Goal: Task Accomplishment & Management: Manage account settings

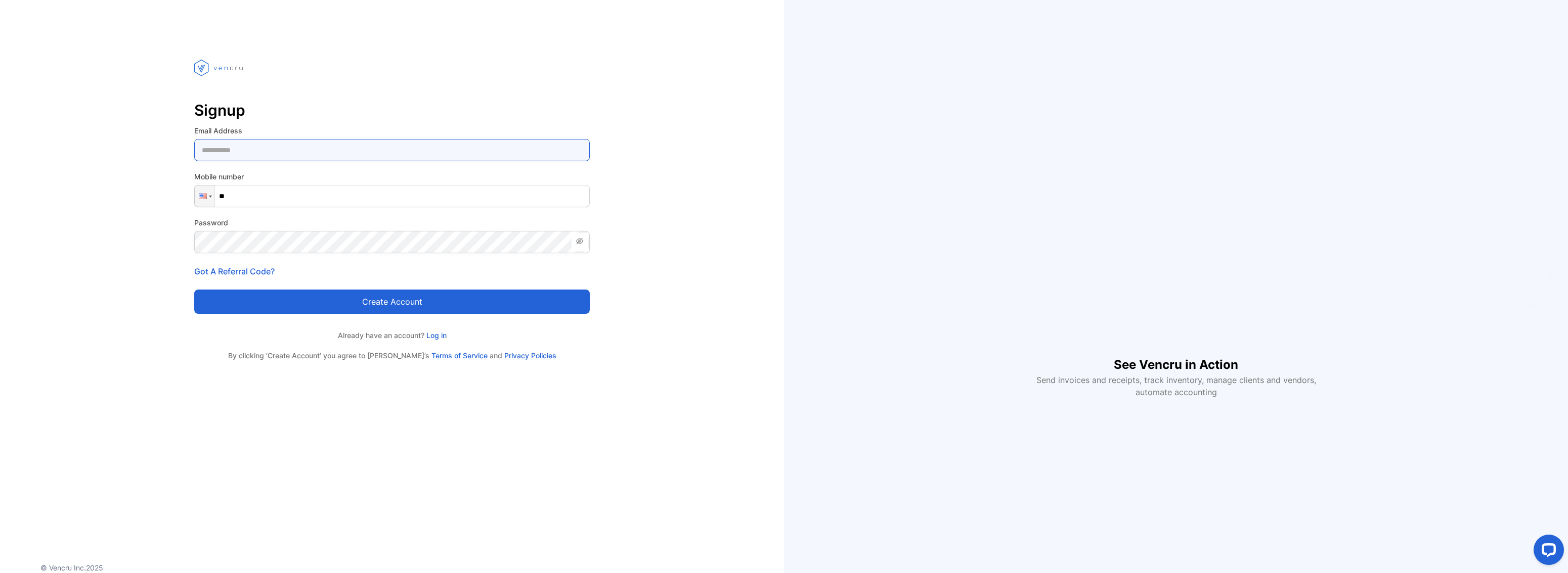
click at [319, 148] on Address-inputemail "email" at bounding box center [392, 150] width 395 height 22
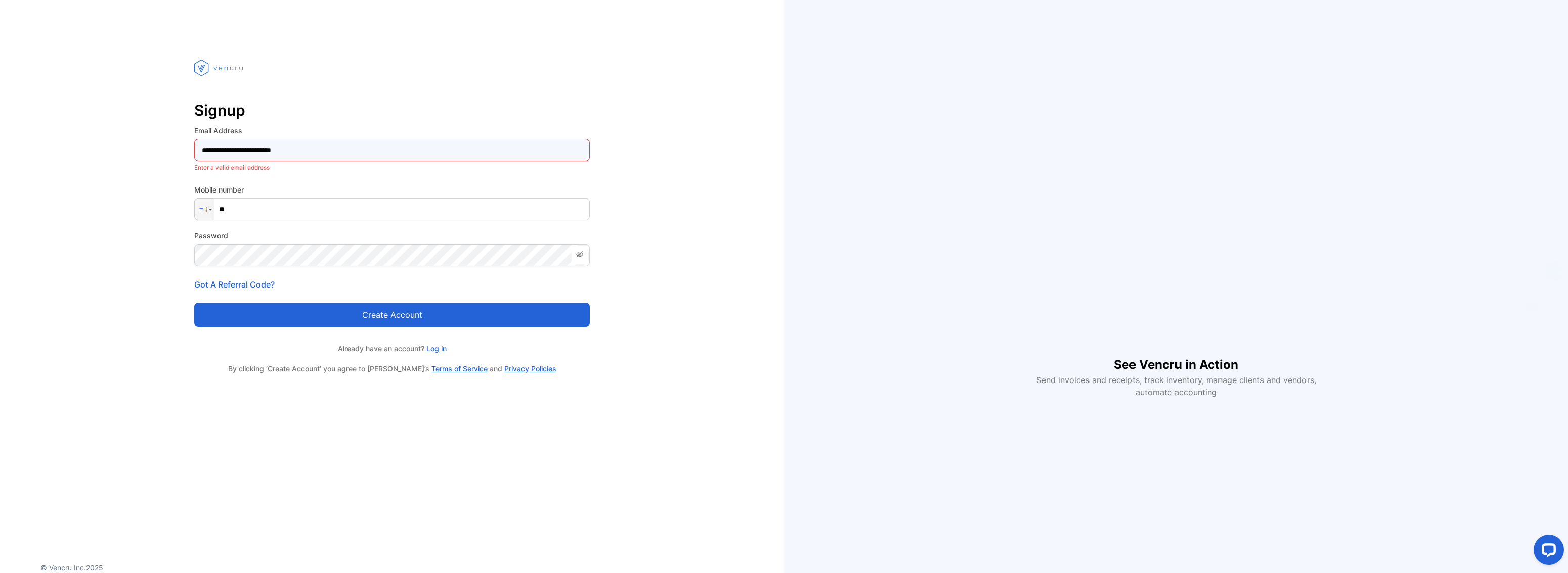
type Address-inputemail "**********"
click at [275, 192] on input "**" at bounding box center [392, 195] width 395 height 22
type input "**********"
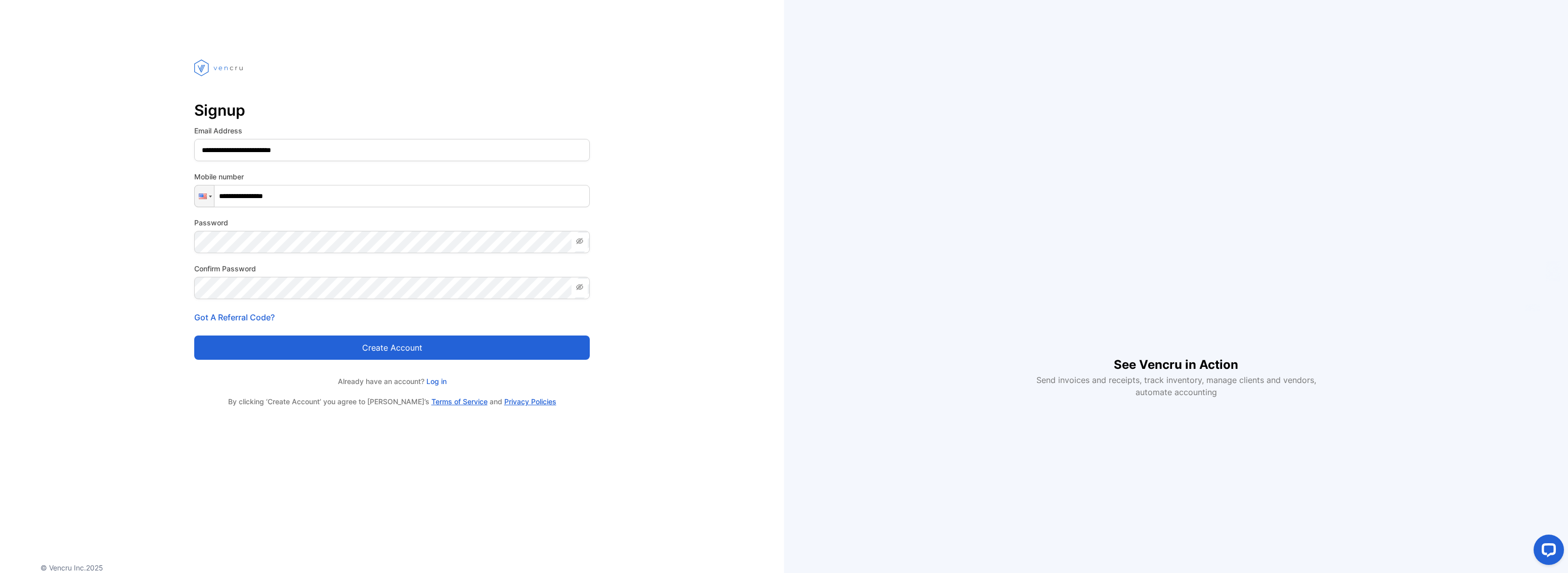
drag, startPoint x: 76, startPoint y: 297, endPoint x: 128, endPoint y: 312, distance: 54.1
click at [77, 297] on div "**********" at bounding box center [392, 223] width 784 height 366
click at [378, 349] on button "Create account" at bounding box center [392, 347] width 395 height 24
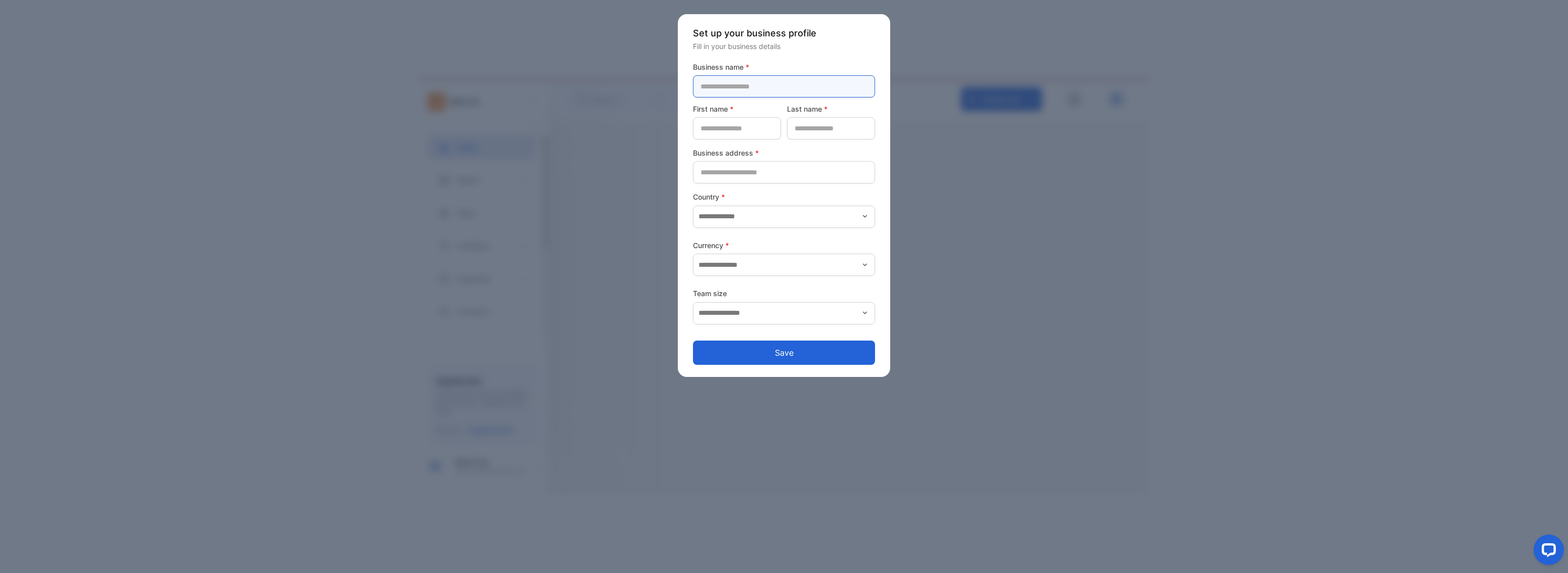
click at [780, 94] on name-inputcompanyname "text" at bounding box center [784, 86] width 182 height 22
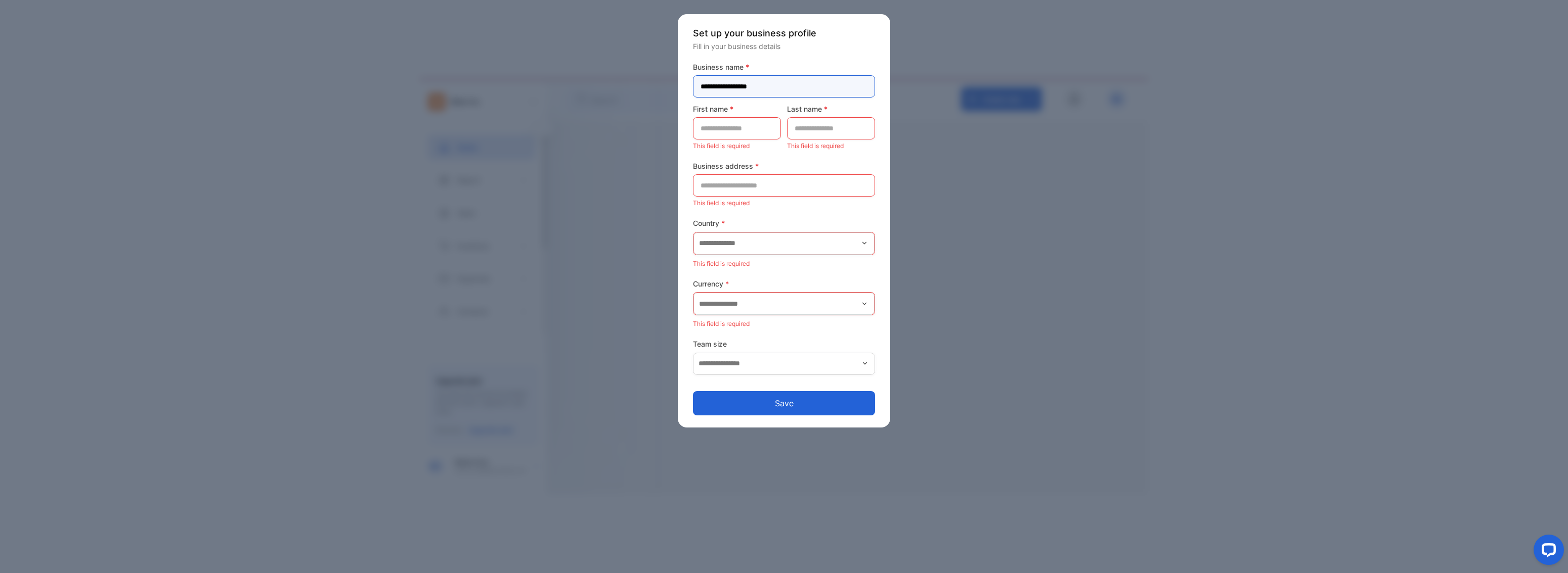
type name-inputcompanyname "**********"
type name-inputfirstname "*******"
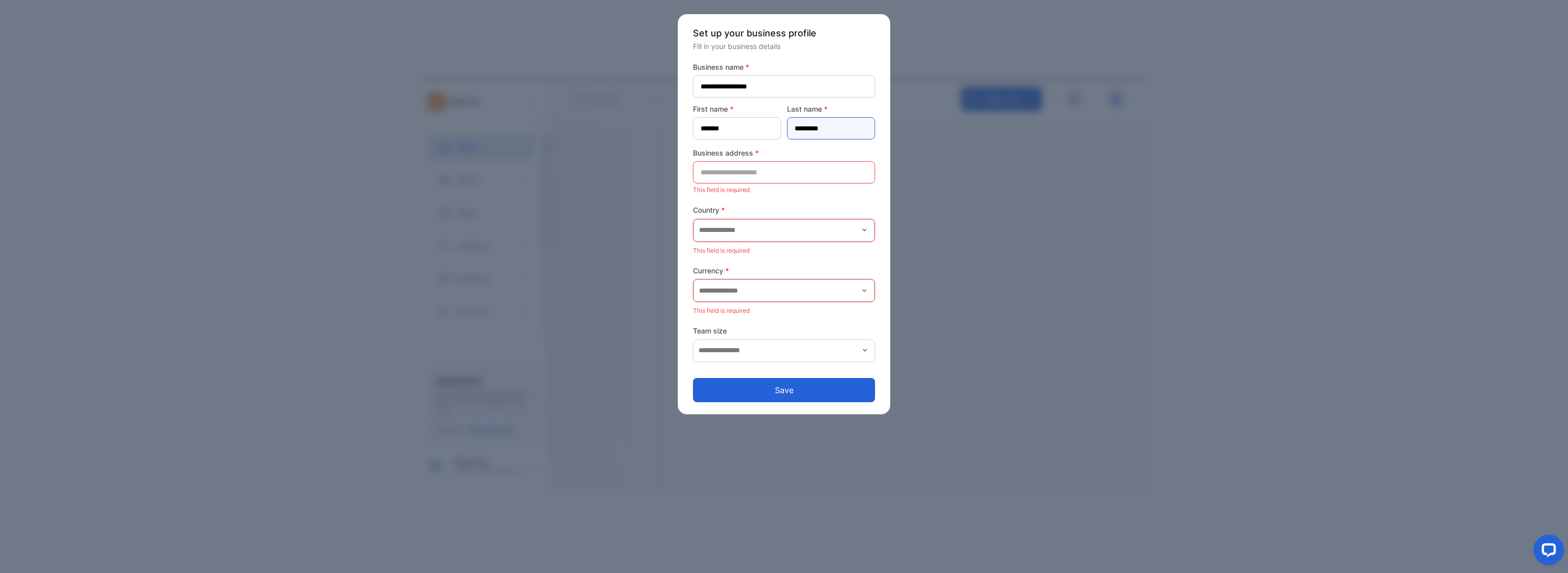
type name-inputlastname "*********"
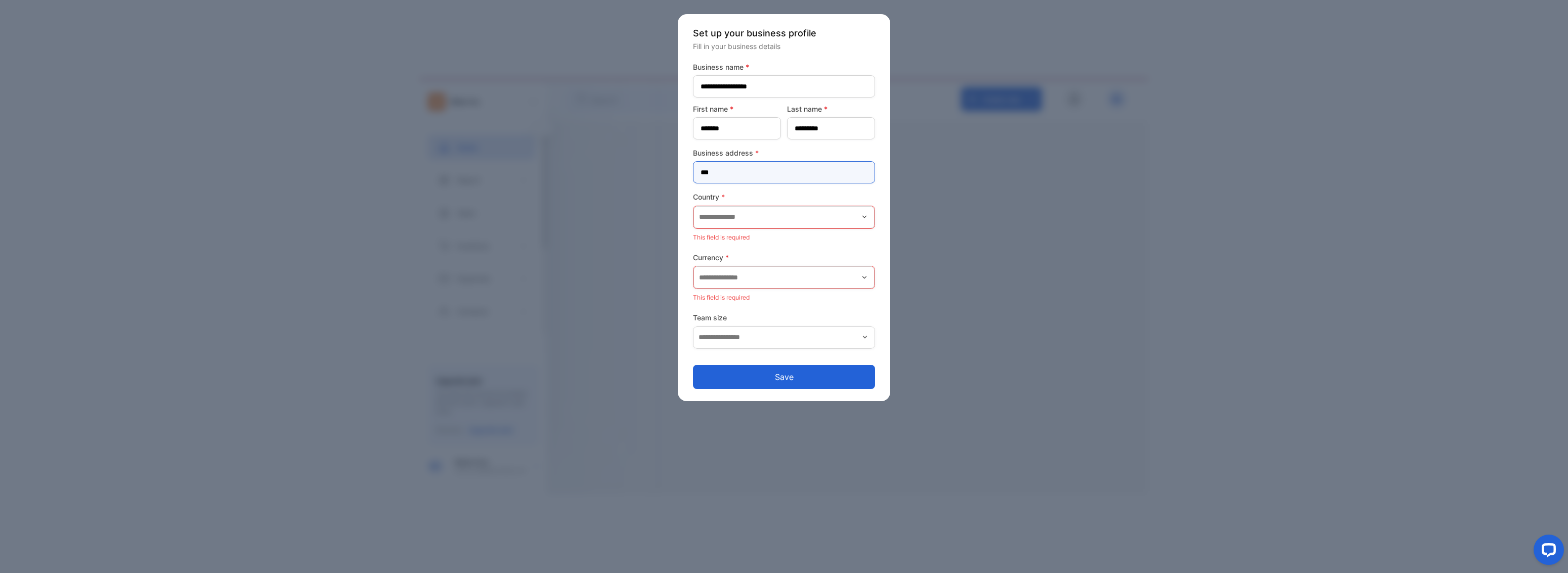
type address-inputaddress "**********"
type input "**********"
click at [756, 246] on p "[GEOGRAPHIC_DATA]" at bounding box center [786, 246] width 170 height 11
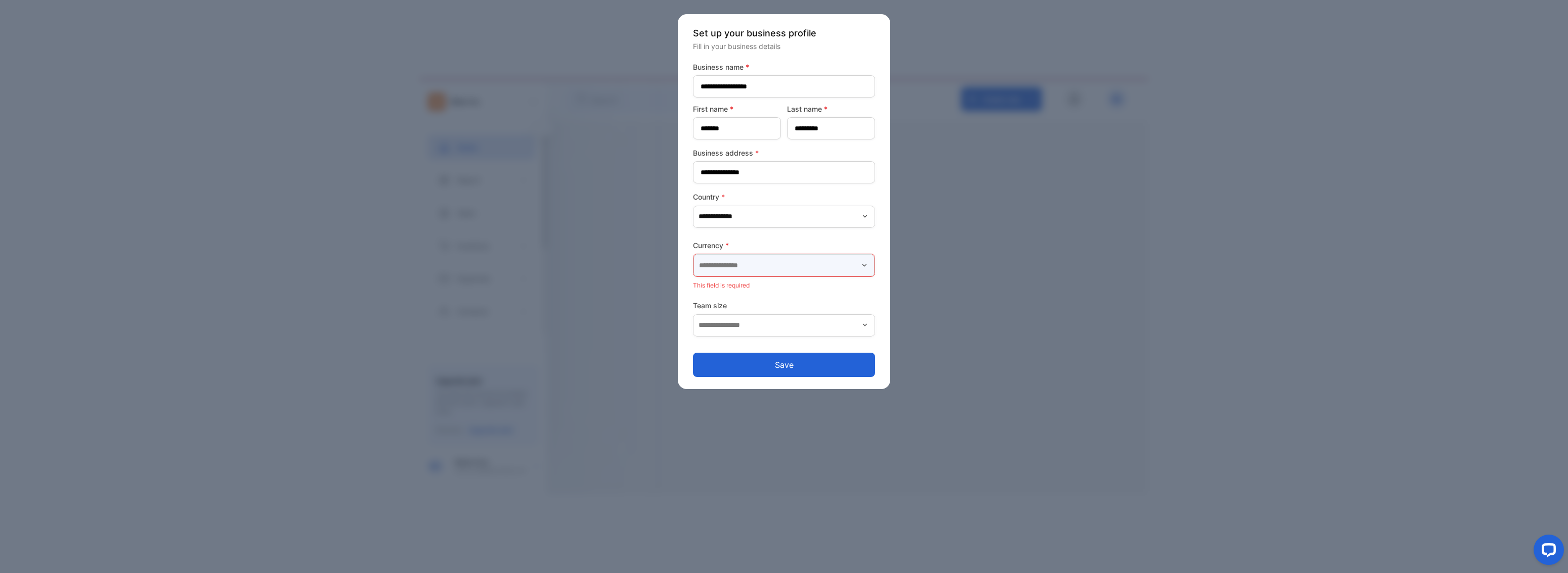
click at [759, 261] on input "text" at bounding box center [783, 265] width 181 height 22
drag, startPoint x: 703, startPoint y: 269, endPoint x: 728, endPoint y: 265, distance: 25.3
click at [728, 265] on input "***" at bounding box center [783, 265] width 181 height 22
click at [744, 337] on p "United States Dollar - $" at bounding box center [786, 340] width 170 height 11
type input "**********"
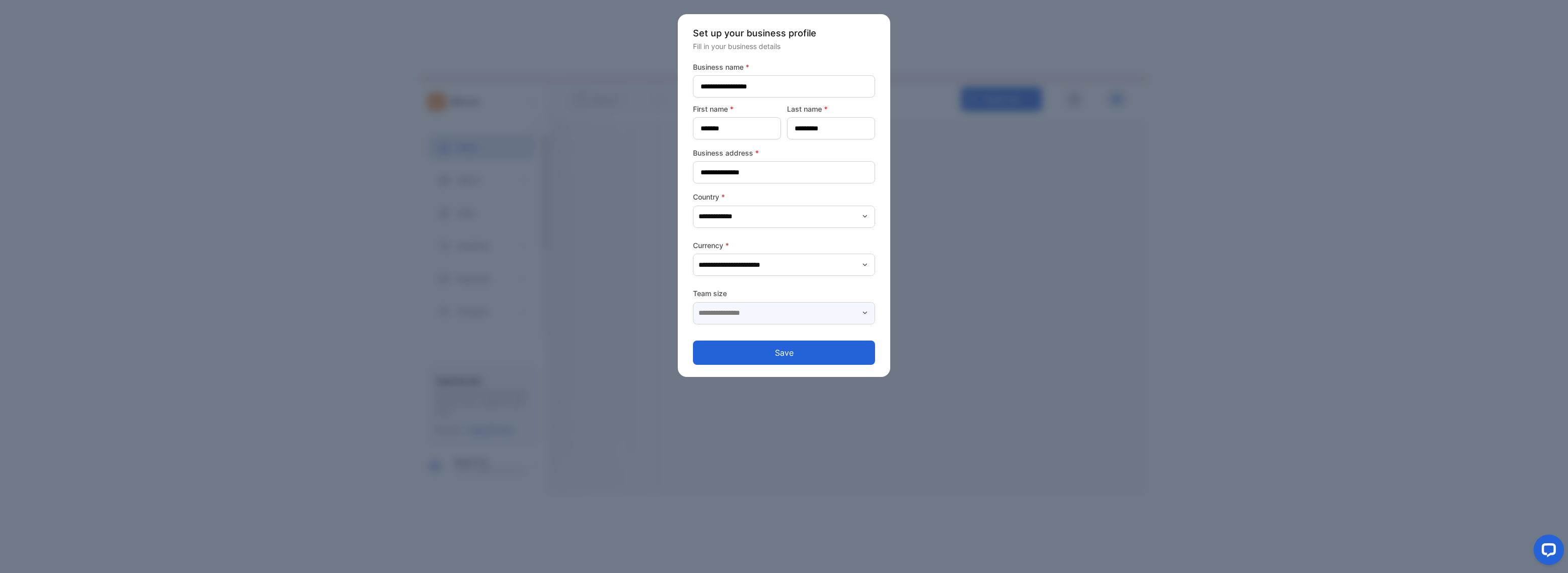
click at [755, 310] on input "text" at bounding box center [784, 313] width 182 height 22
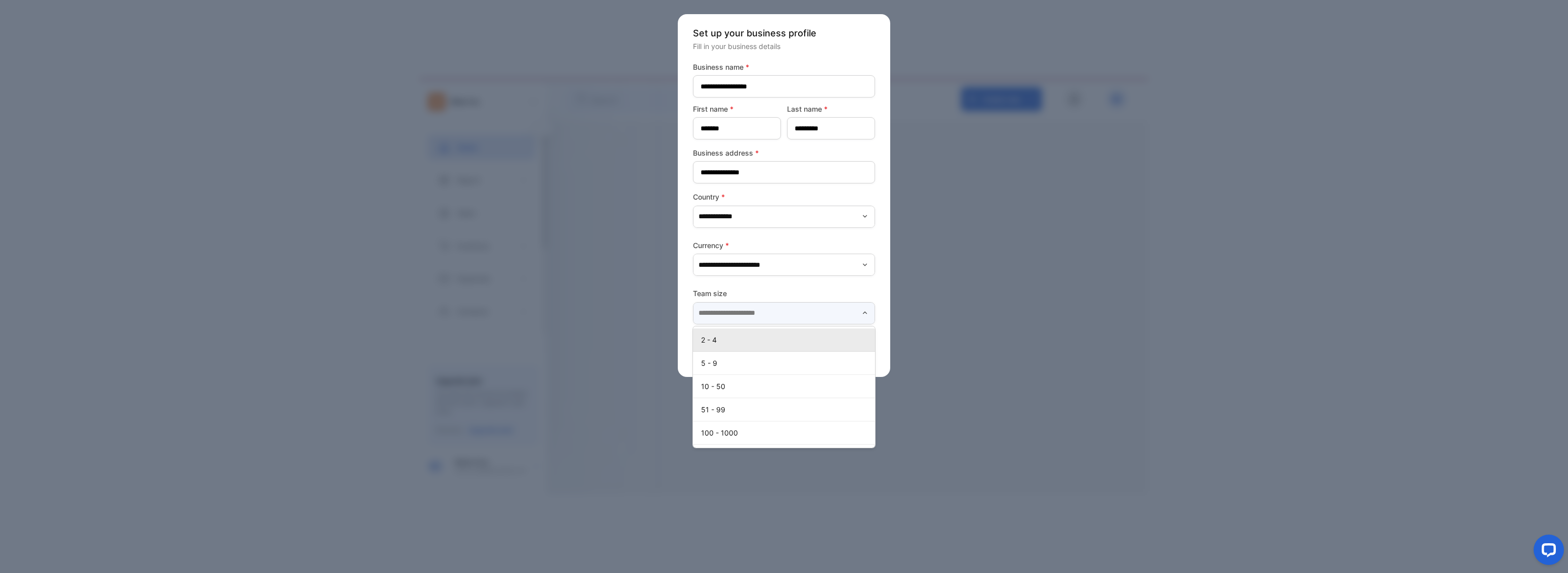
click at [769, 308] on input "text" at bounding box center [784, 313] width 182 height 22
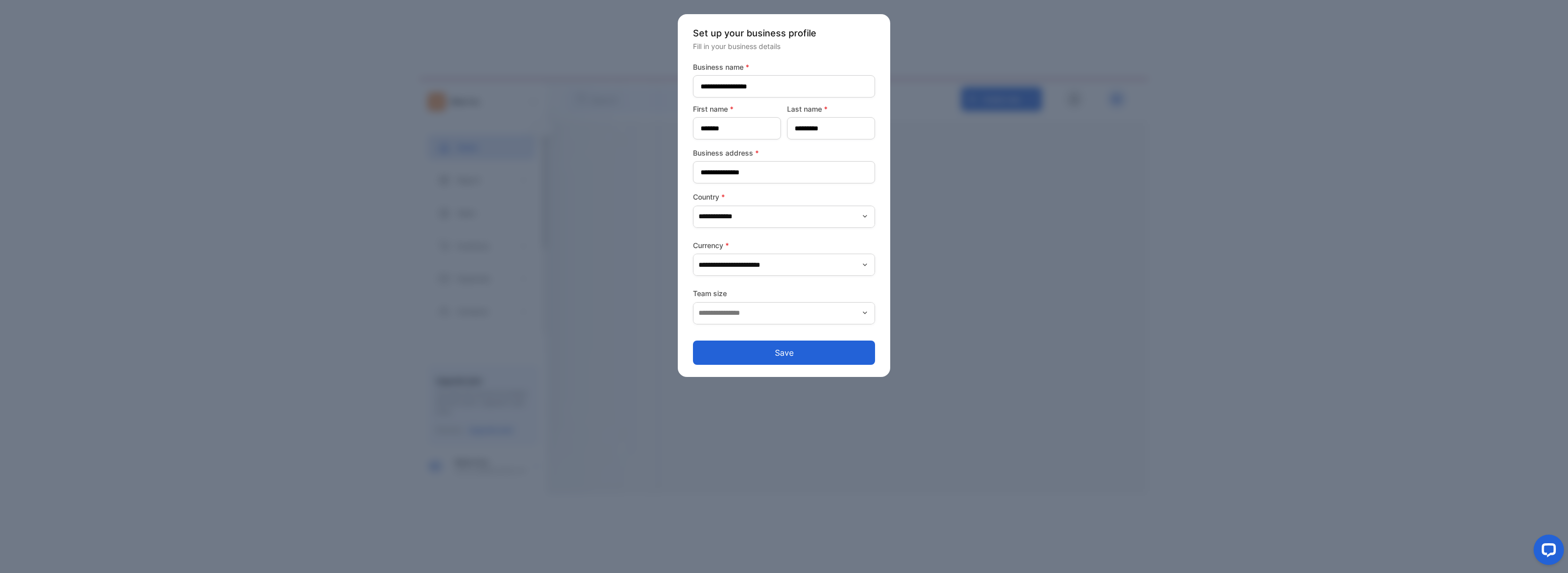
click at [782, 293] on label "Team size" at bounding box center [784, 293] width 182 height 11
click at [769, 315] on input "text" at bounding box center [784, 313] width 182 height 22
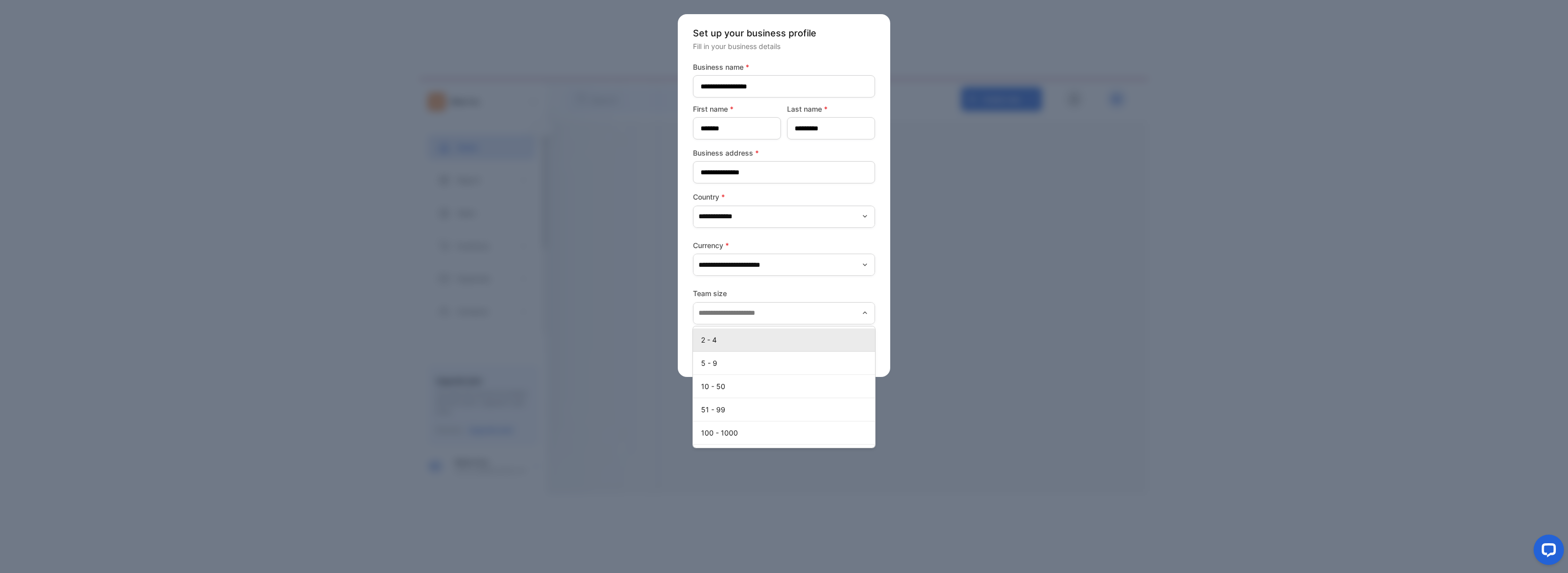
click at [743, 344] on p "2 - 4" at bounding box center [786, 339] width 170 height 11
type input "*****"
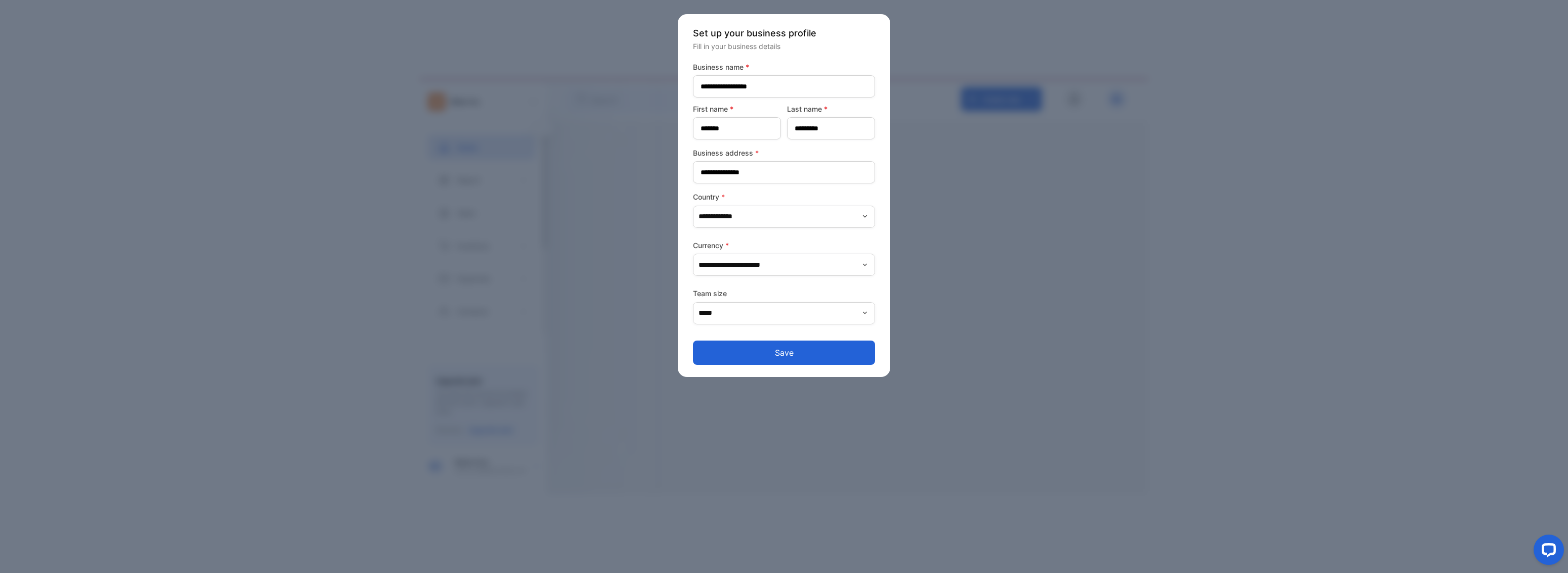
click at [771, 354] on button "Save" at bounding box center [784, 353] width 182 height 24
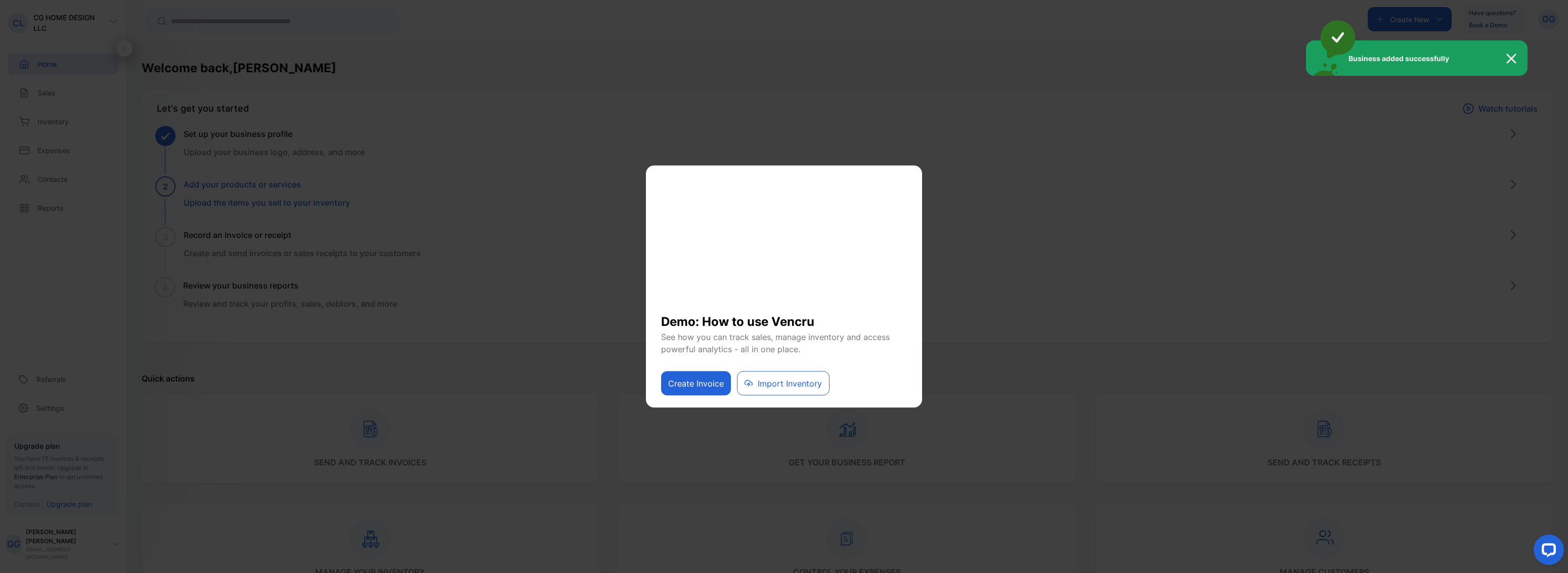
click at [939, 182] on div "Business added successfully" at bounding box center [784, 286] width 1568 height 573
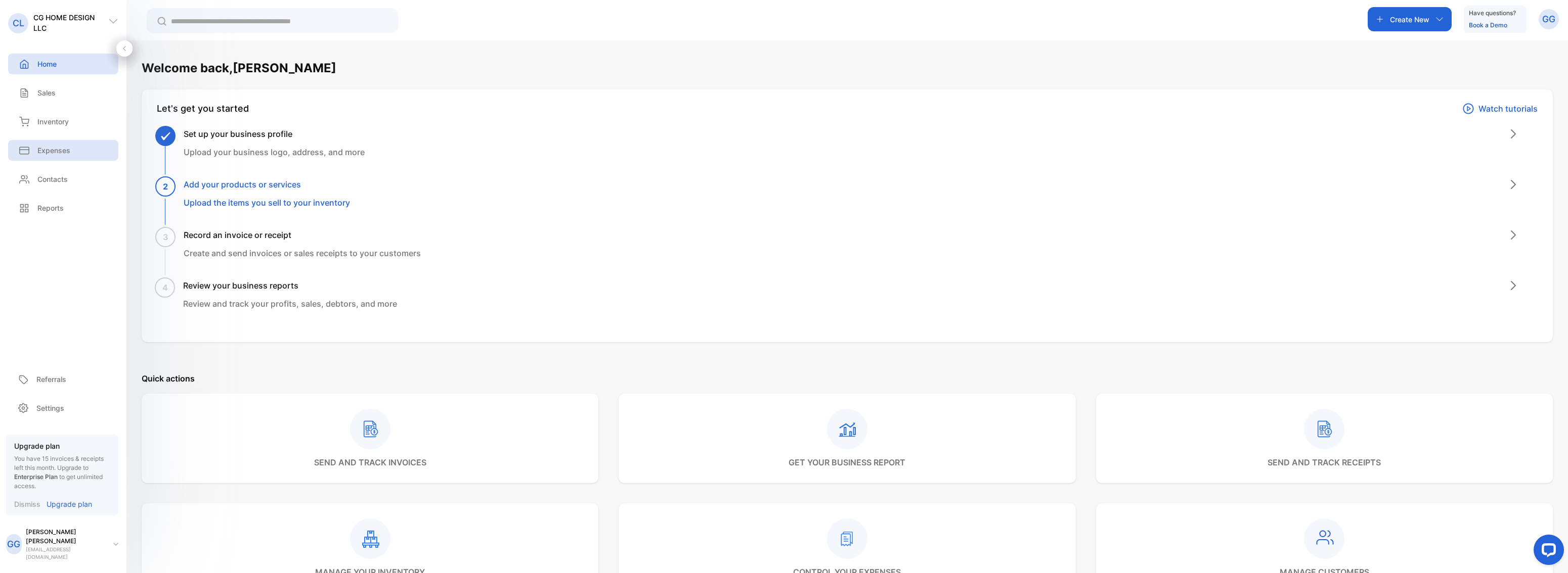
click at [67, 147] on p "Expenses" at bounding box center [54, 150] width 33 height 11
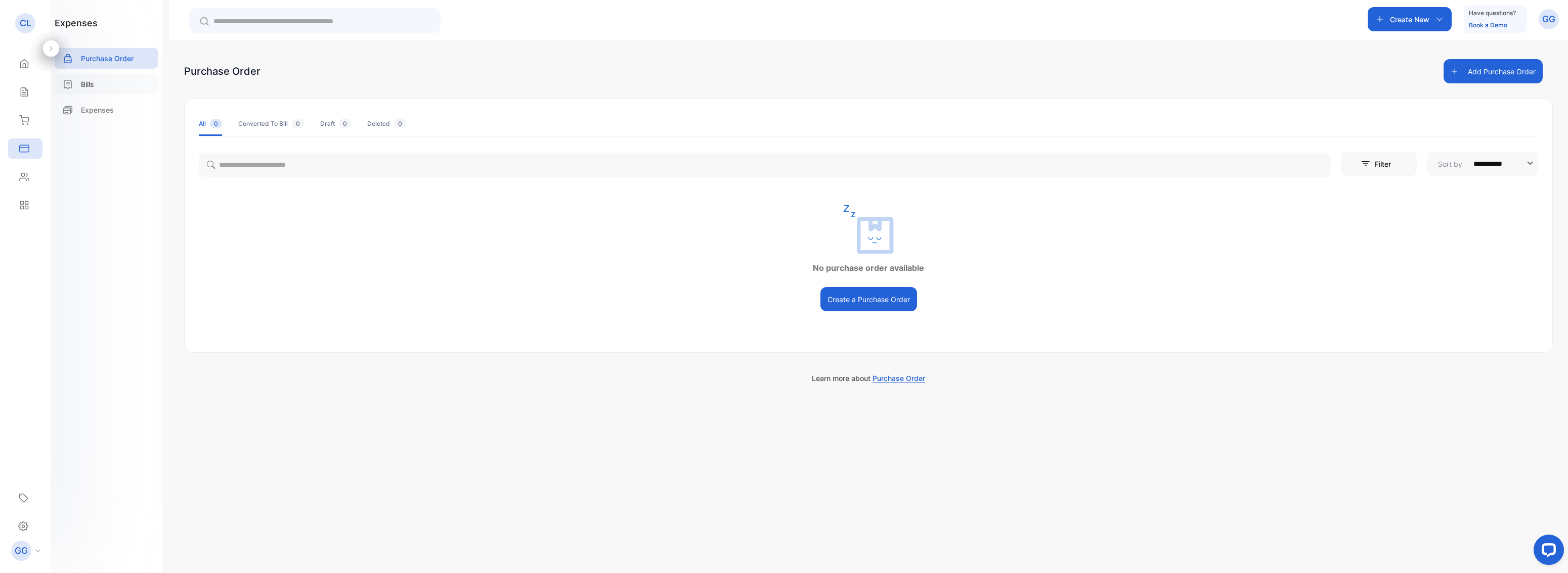
click at [113, 83] on div "Bills" at bounding box center [106, 83] width 103 height 20
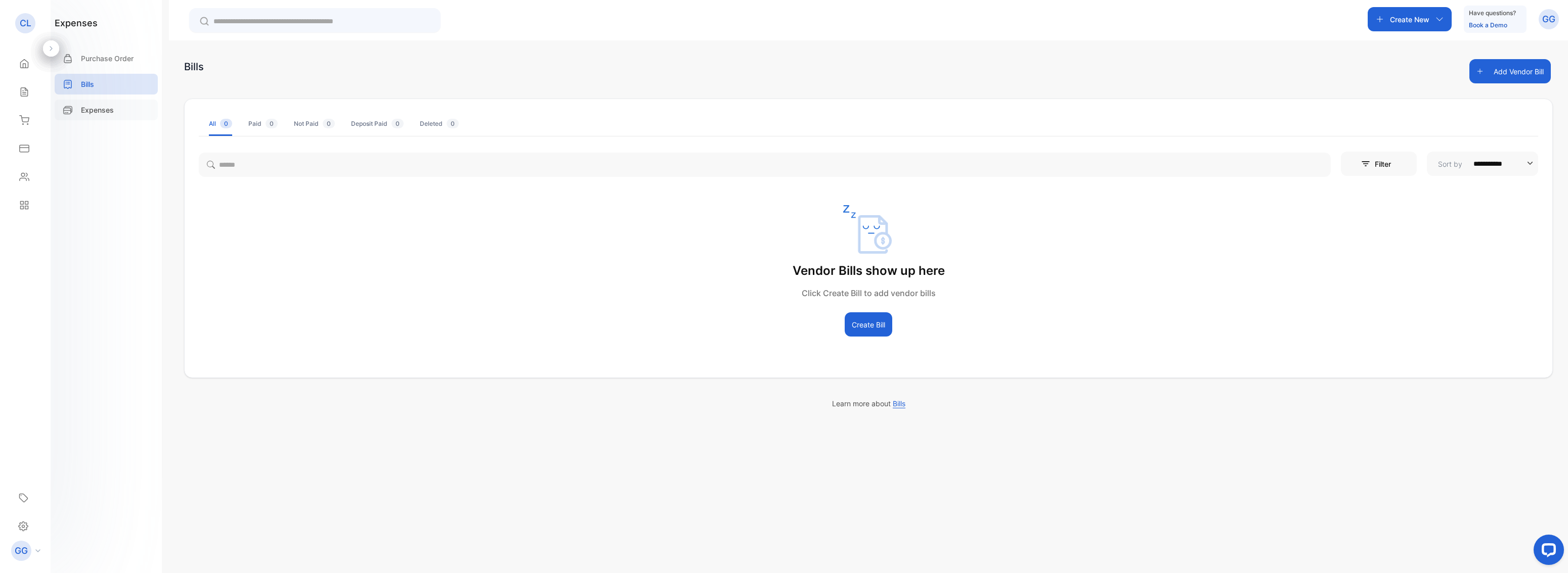
click at [106, 110] on p "Expenses" at bounding box center [98, 109] width 33 height 11
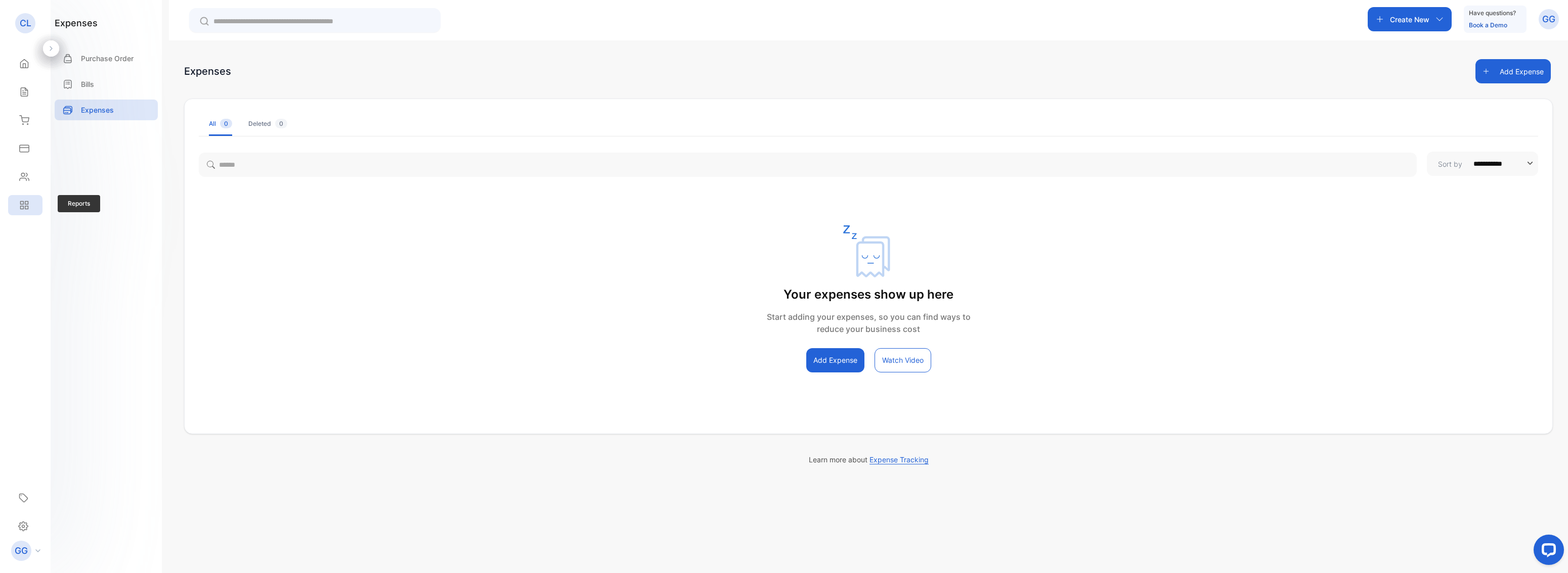
click at [32, 213] on div "Reports" at bounding box center [25, 205] width 35 height 20
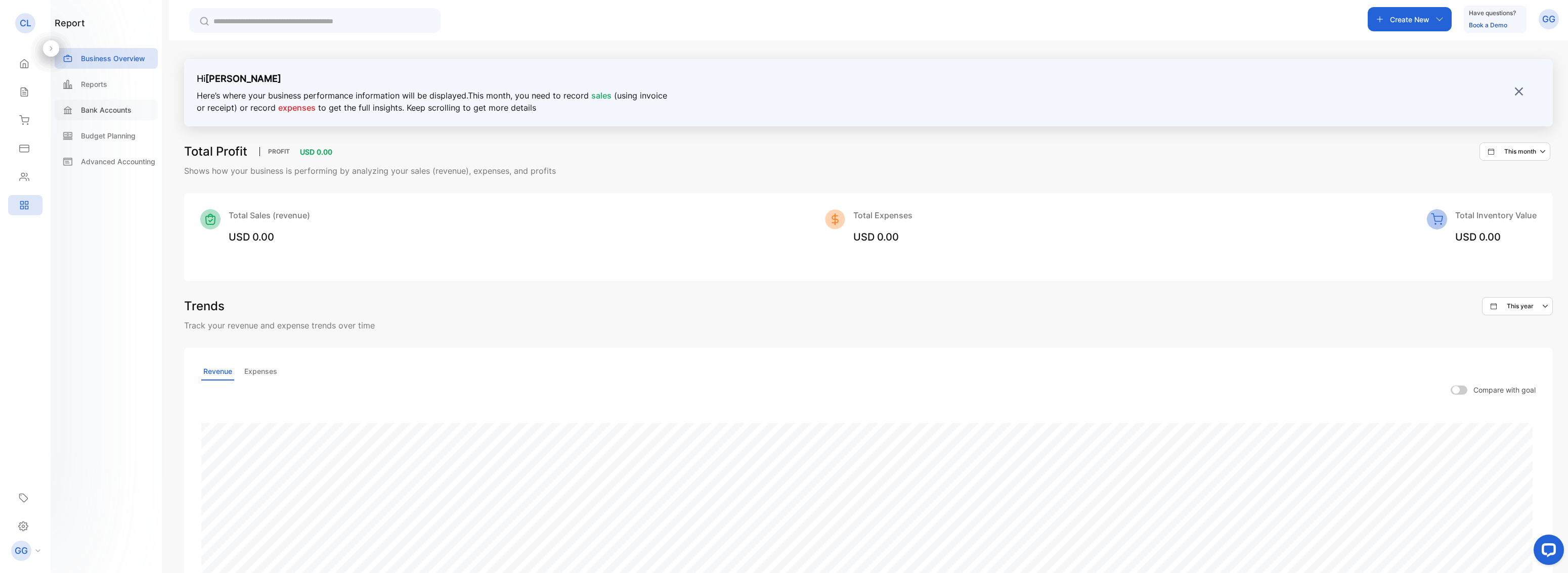
click at [88, 104] on p "Bank Accounts" at bounding box center [106, 109] width 50 height 11
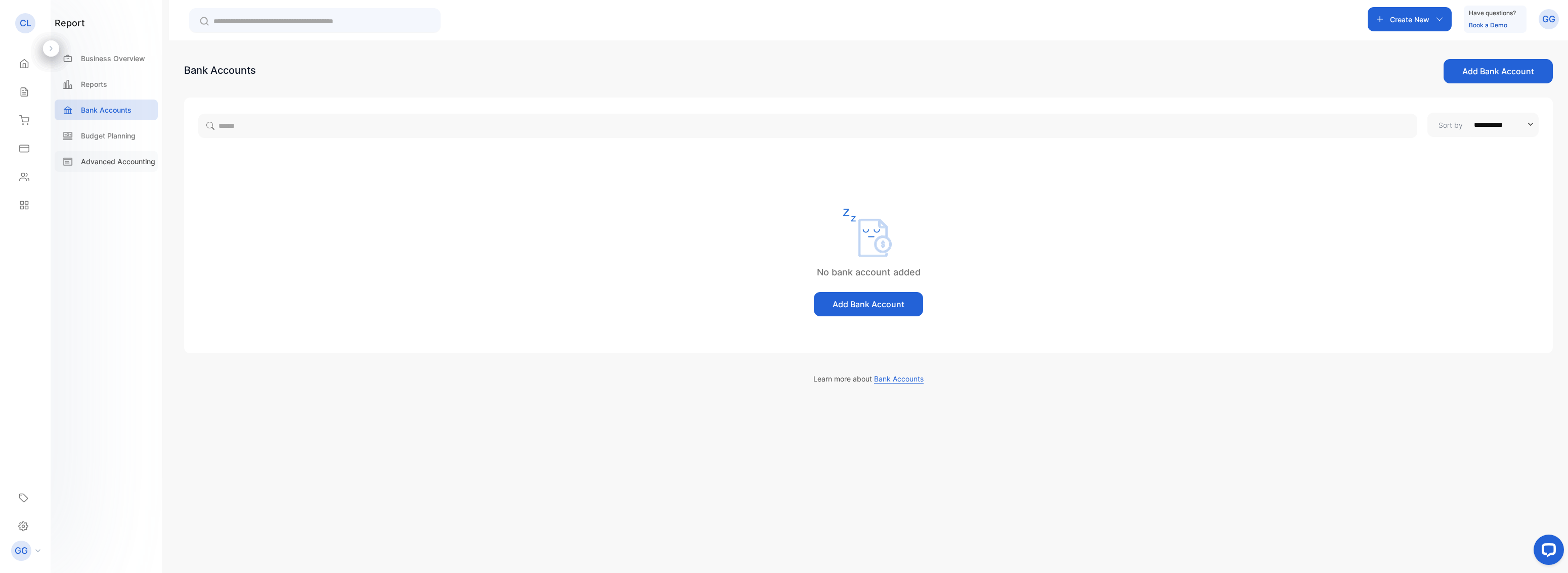
click at [102, 169] on div "Advanced Accounting" at bounding box center [106, 160] width 103 height 20
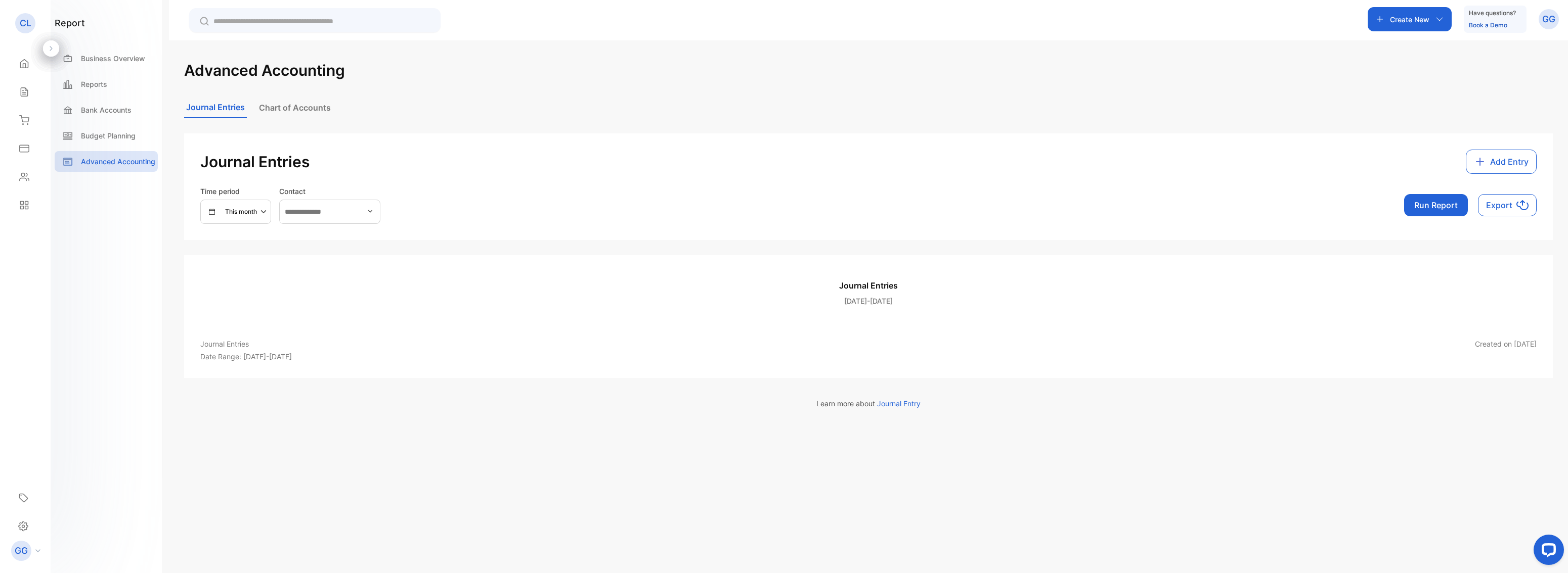
click at [301, 112] on button "Chart of Accounts" at bounding box center [295, 107] width 75 height 20
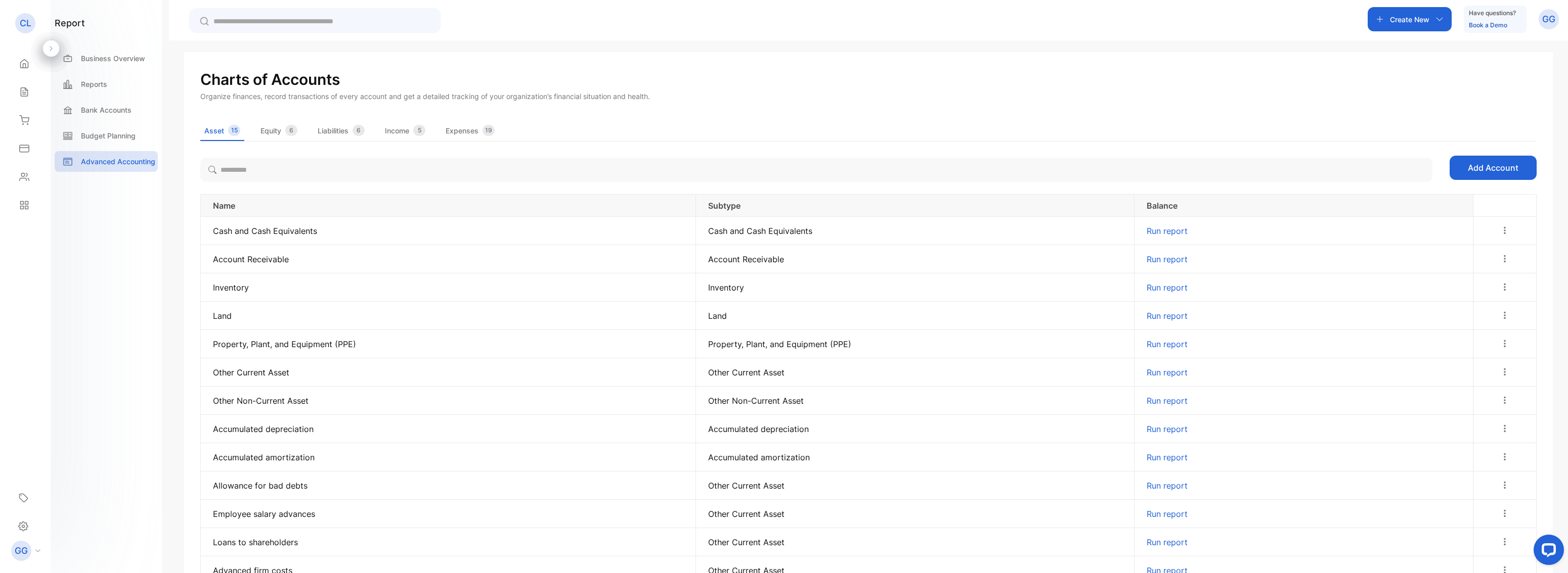
scroll to position [101, 0]
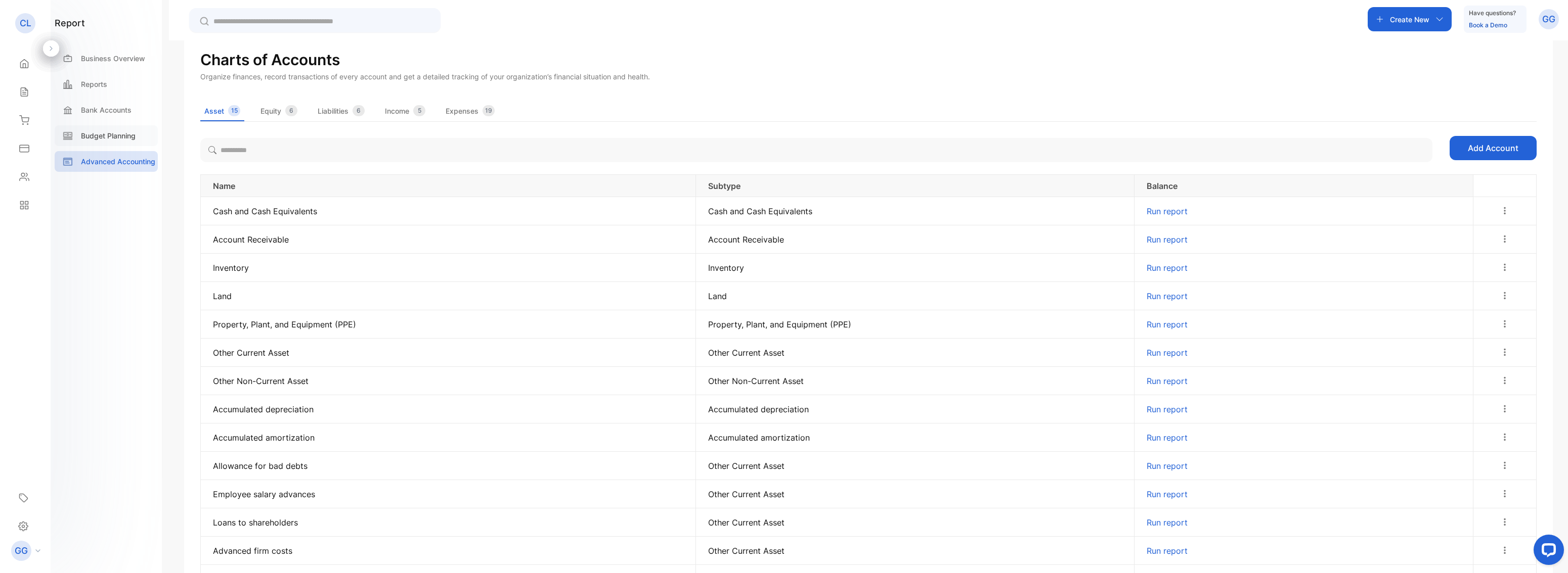
click at [120, 136] on p "Budget Planning" at bounding box center [108, 135] width 55 height 11
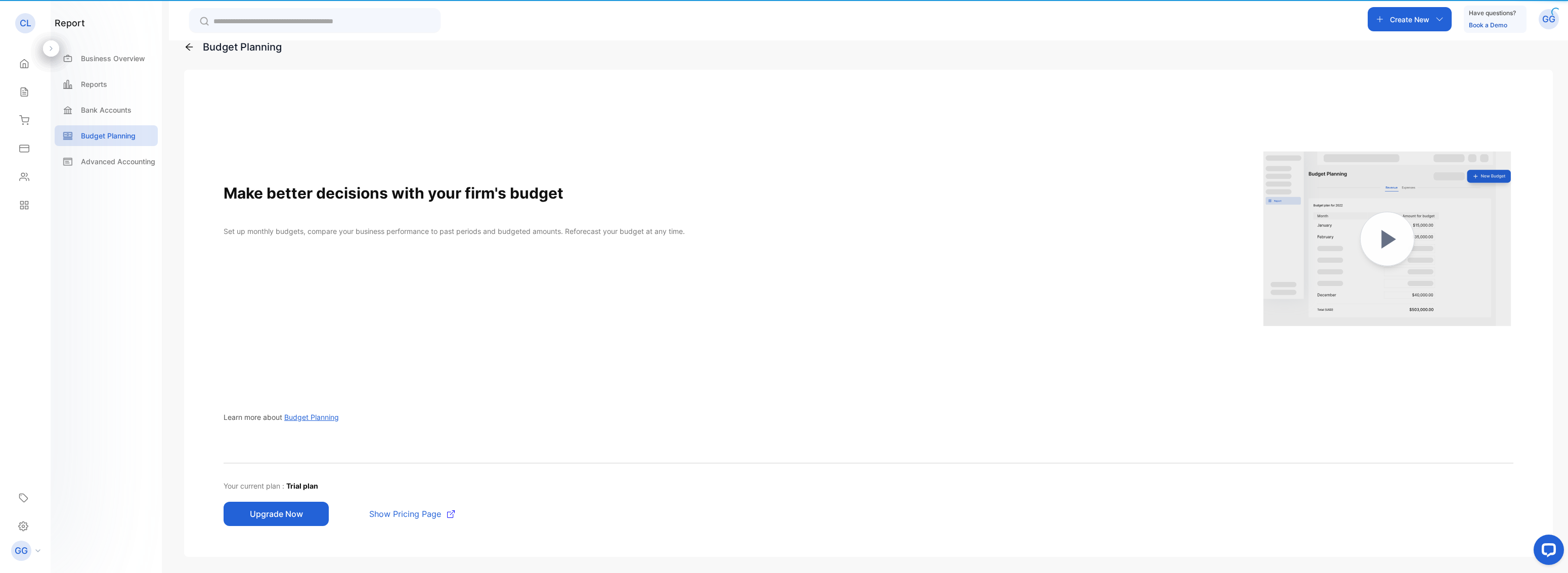
scroll to position [19, 0]
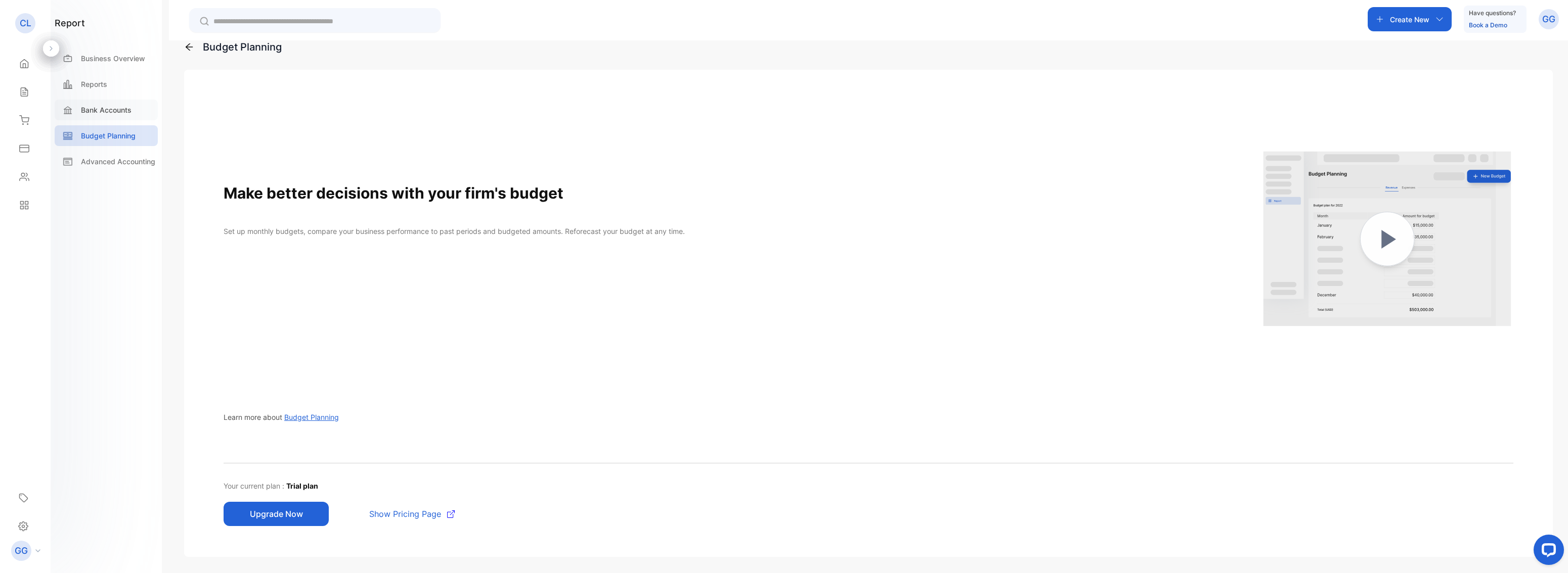
click at [89, 106] on p "Bank Accounts" at bounding box center [106, 109] width 50 height 11
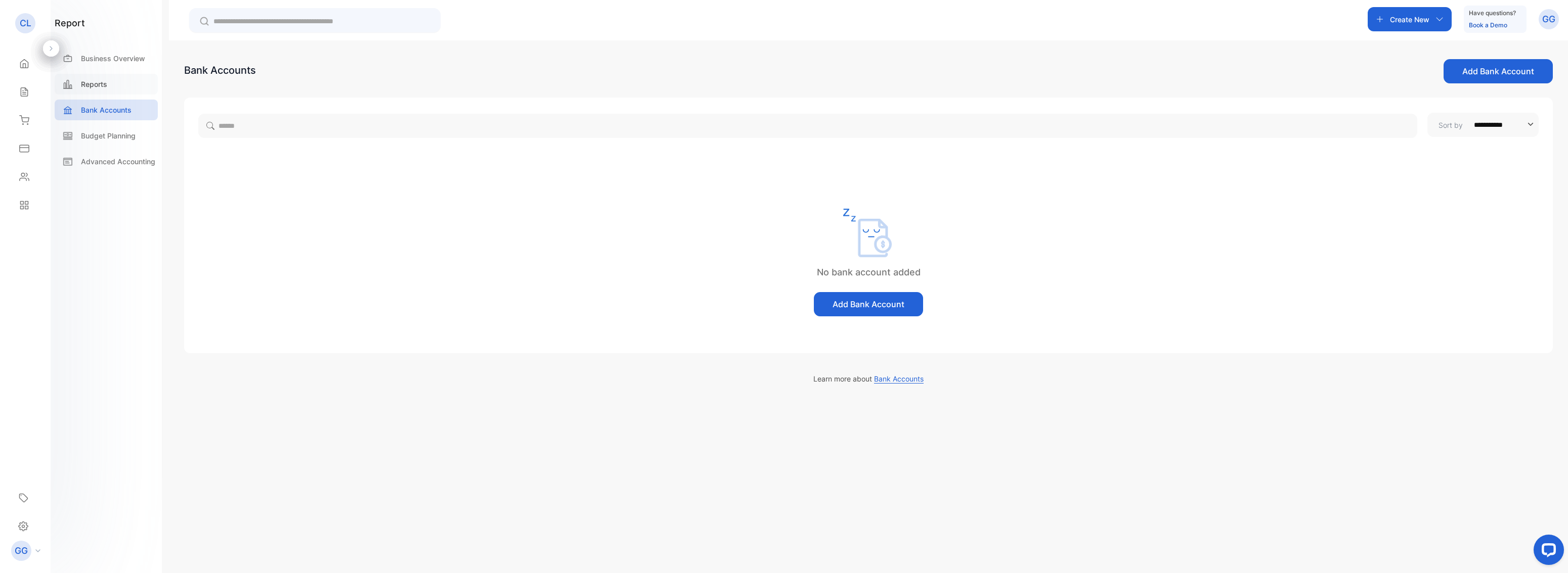
click at [86, 84] on p "Reports" at bounding box center [94, 84] width 26 height 11
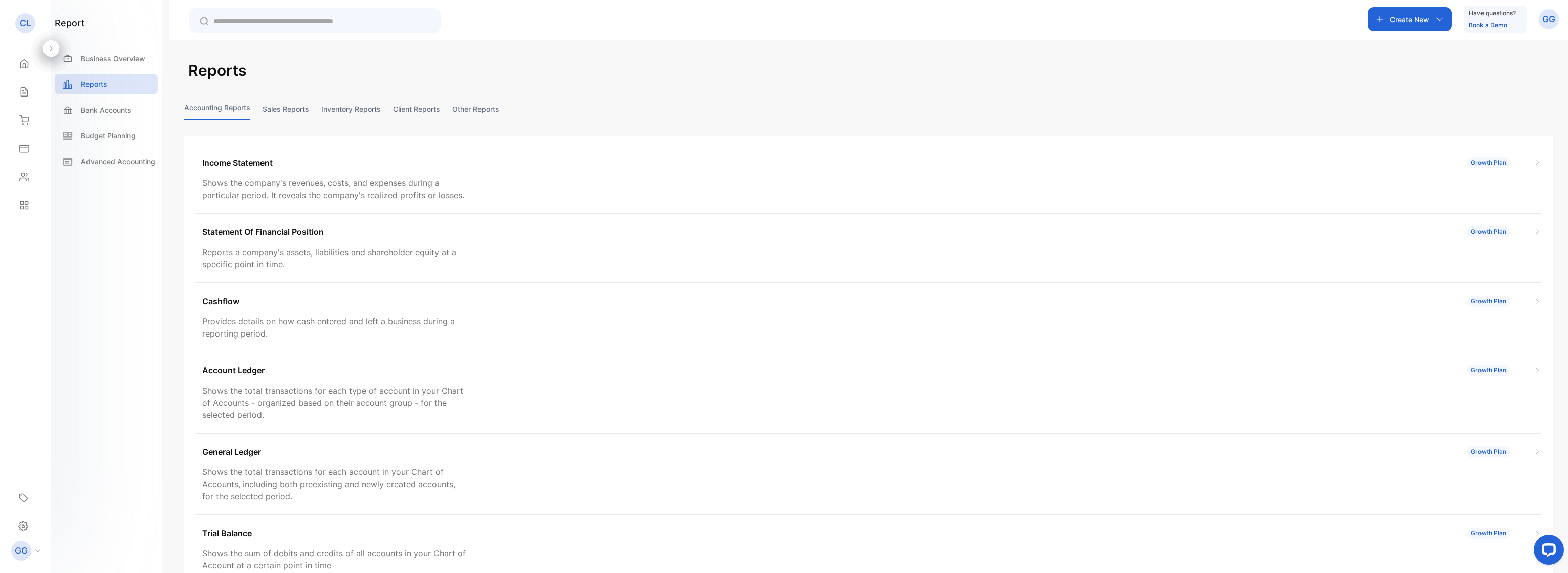
click at [421, 108] on button "Client reports" at bounding box center [416, 108] width 47 height 21
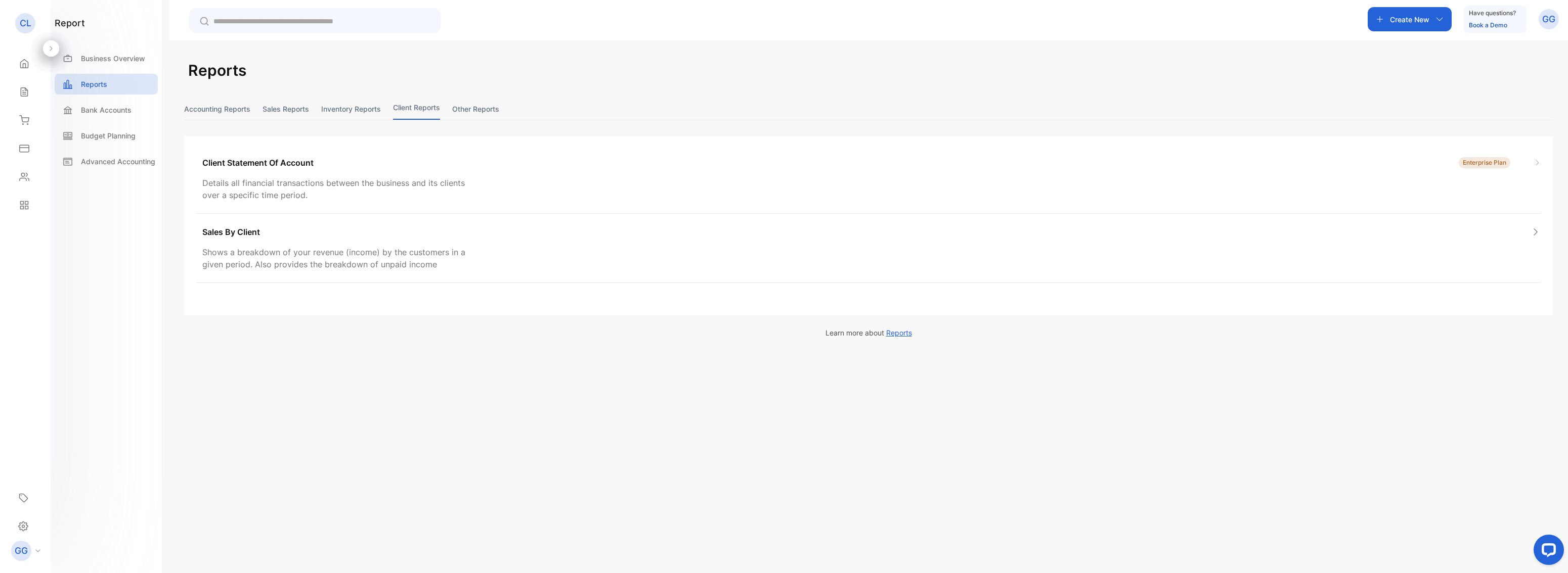
click at [474, 109] on button "Other reports" at bounding box center [476, 108] width 47 height 21
click at [414, 110] on button "Client reports" at bounding box center [416, 108] width 47 height 21
click at [355, 110] on button "Inventory reports" at bounding box center [351, 108] width 60 height 21
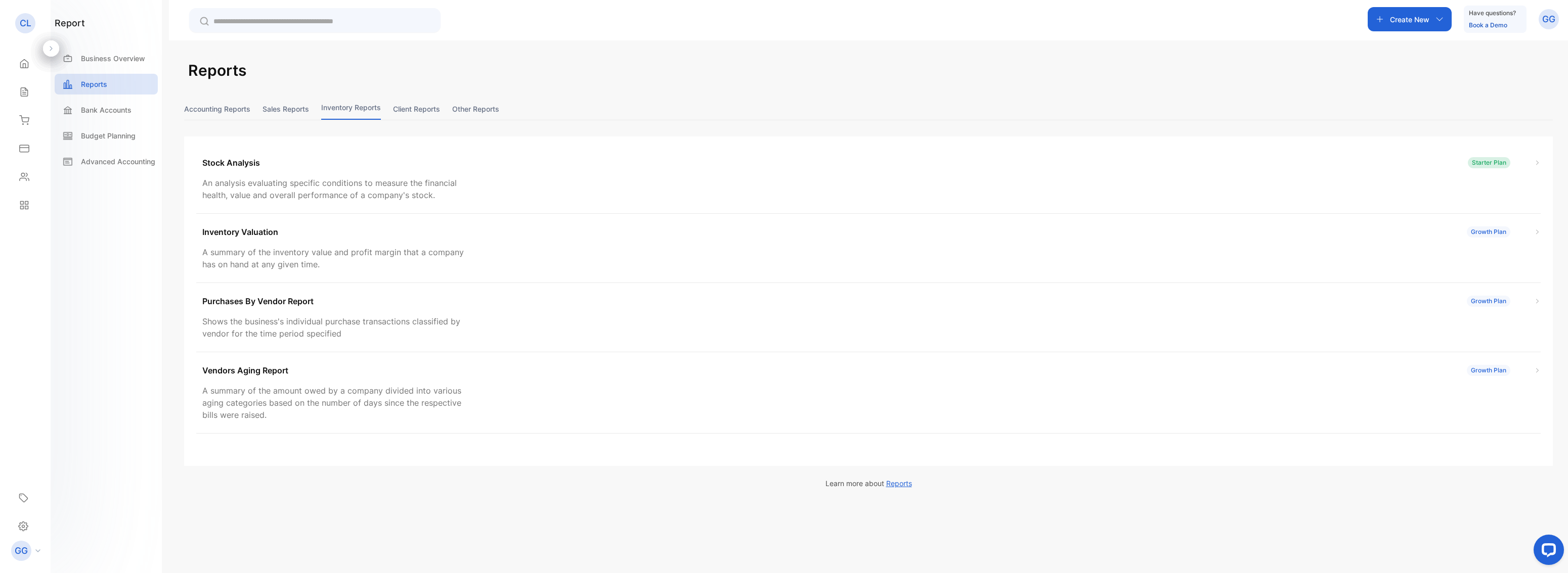
click at [288, 110] on button "Sales reports" at bounding box center [286, 108] width 46 height 21
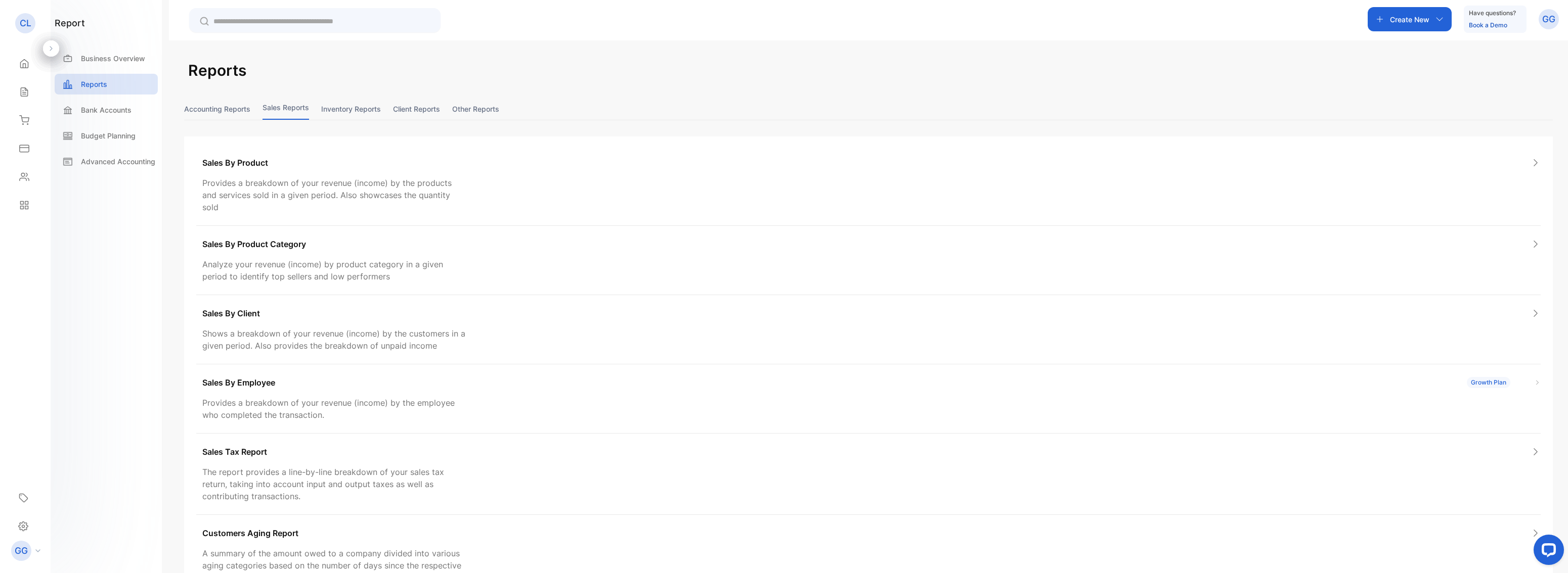
click at [218, 112] on button "Accounting Reports" at bounding box center [217, 108] width 67 height 21
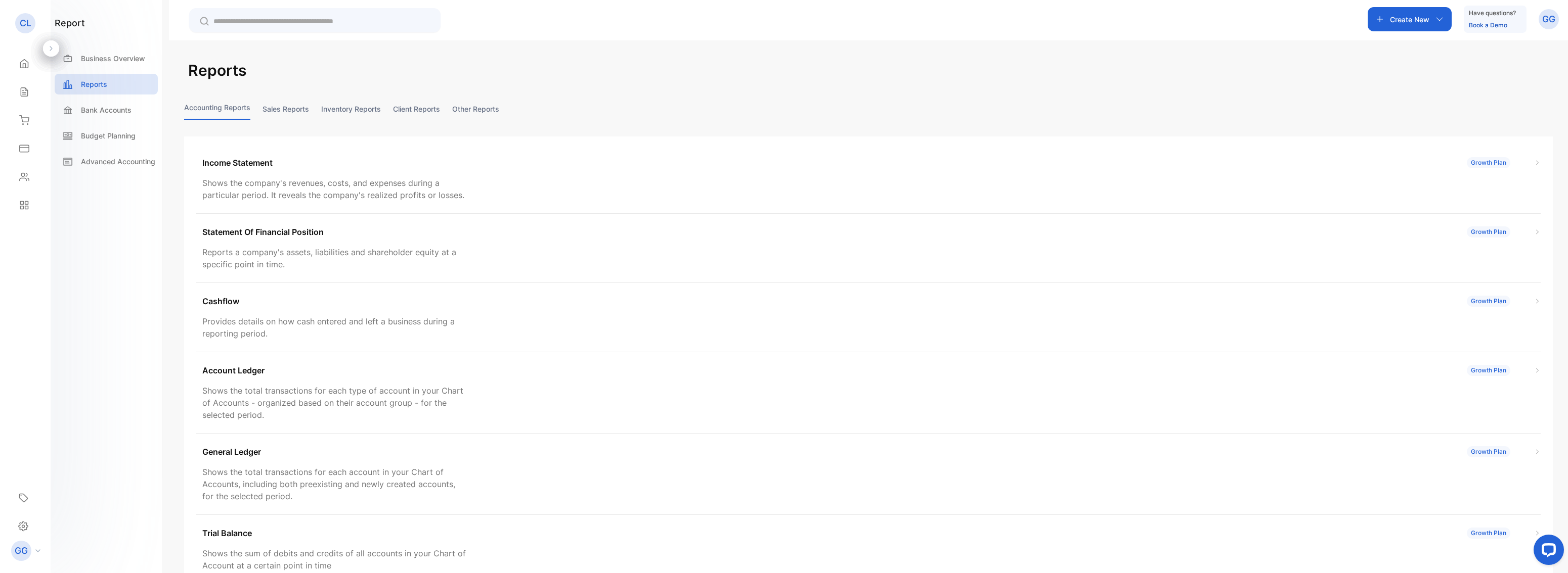
click at [1549, 21] on p "GG" at bounding box center [1549, 19] width 14 height 14
click at [24, 550] on p "GG" at bounding box center [21, 551] width 14 height 14
click at [32, 549] on div "GG" at bounding box center [28, 551] width 44 height 20
click at [28, 524] on div "Settings" at bounding box center [24, 526] width 30 height 20
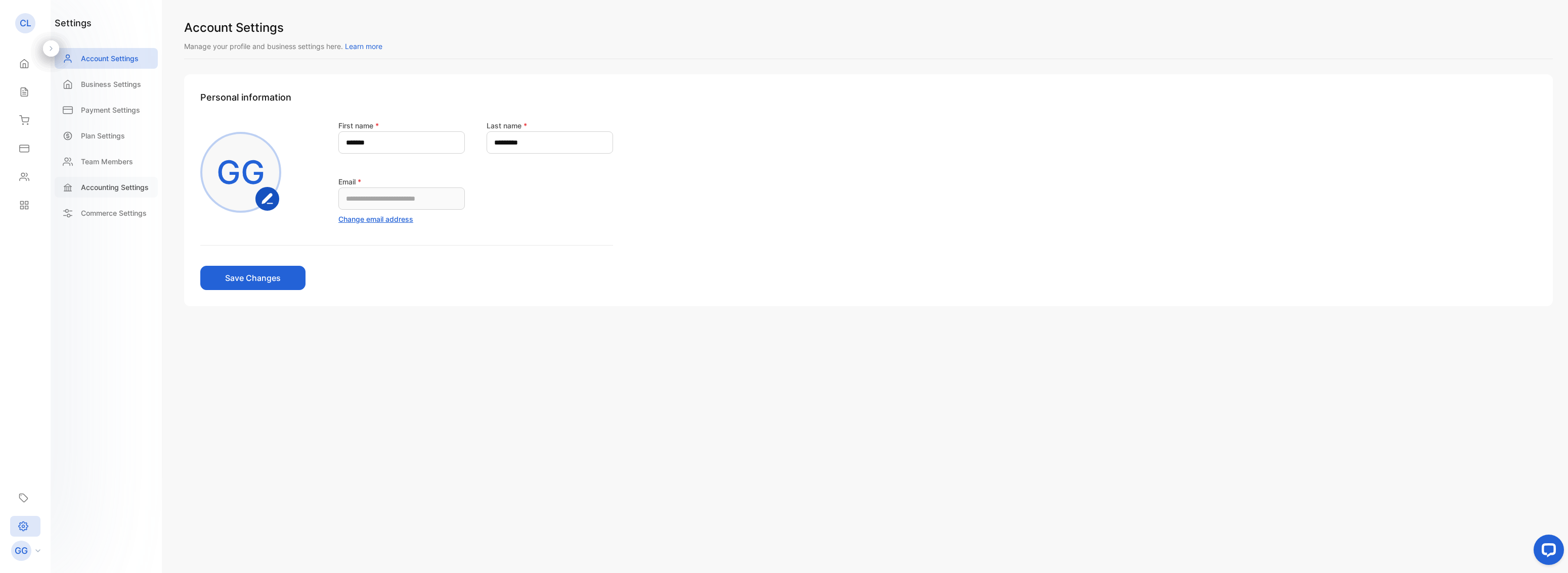
click at [111, 186] on p "Accounting Settings" at bounding box center [115, 186] width 68 height 11
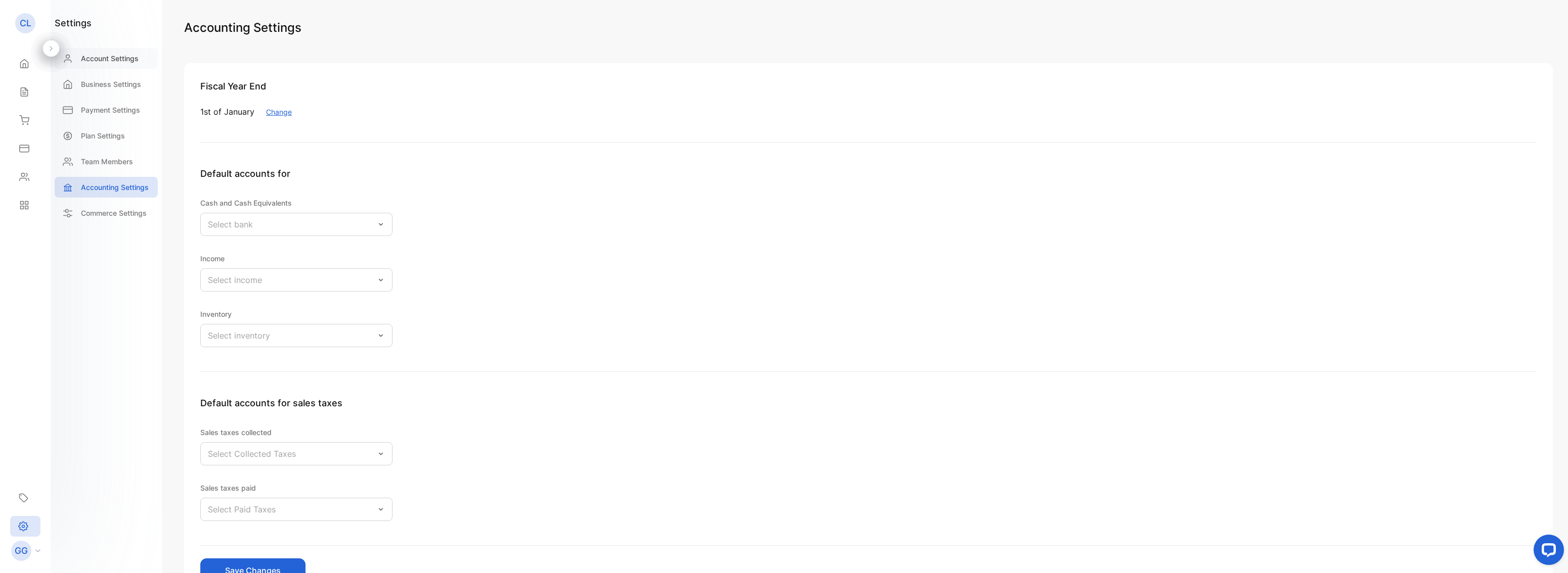
click at [115, 60] on p "Account Settings" at bounding box center [110, 58] width 58 height 11
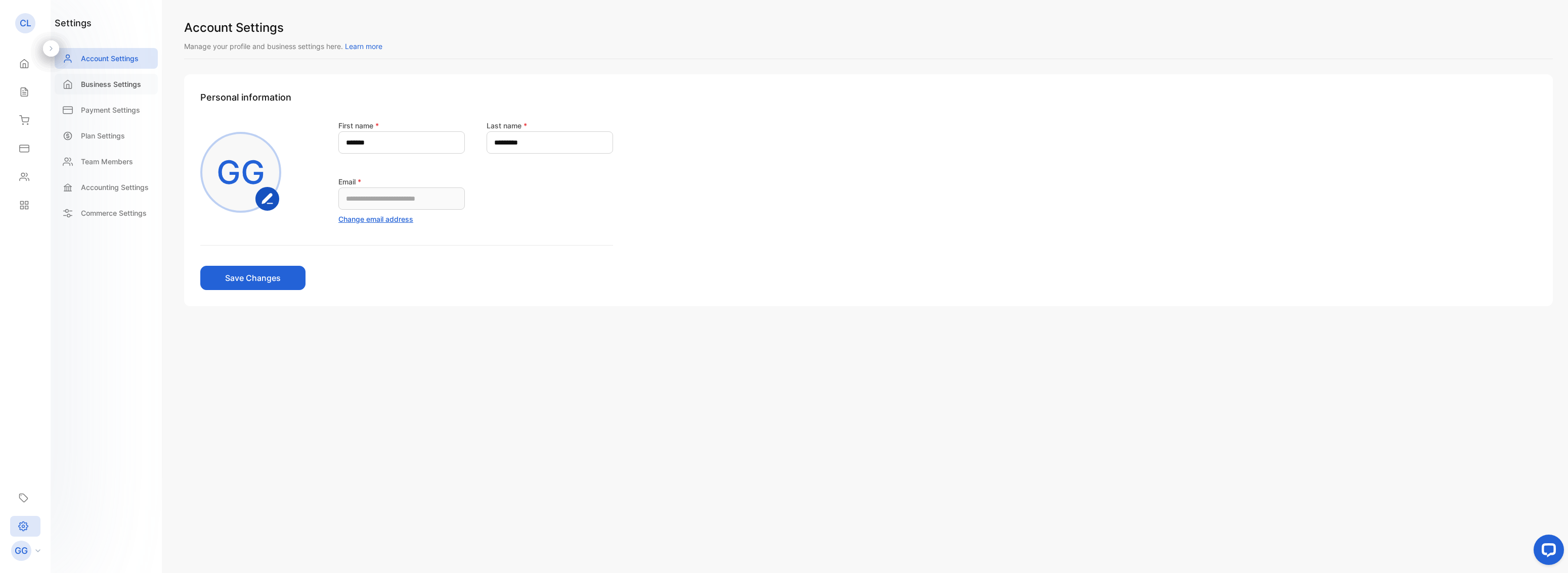
click at [119, 89] on p "Business Settings" at bounding box center [111, 84] width 60 height 11
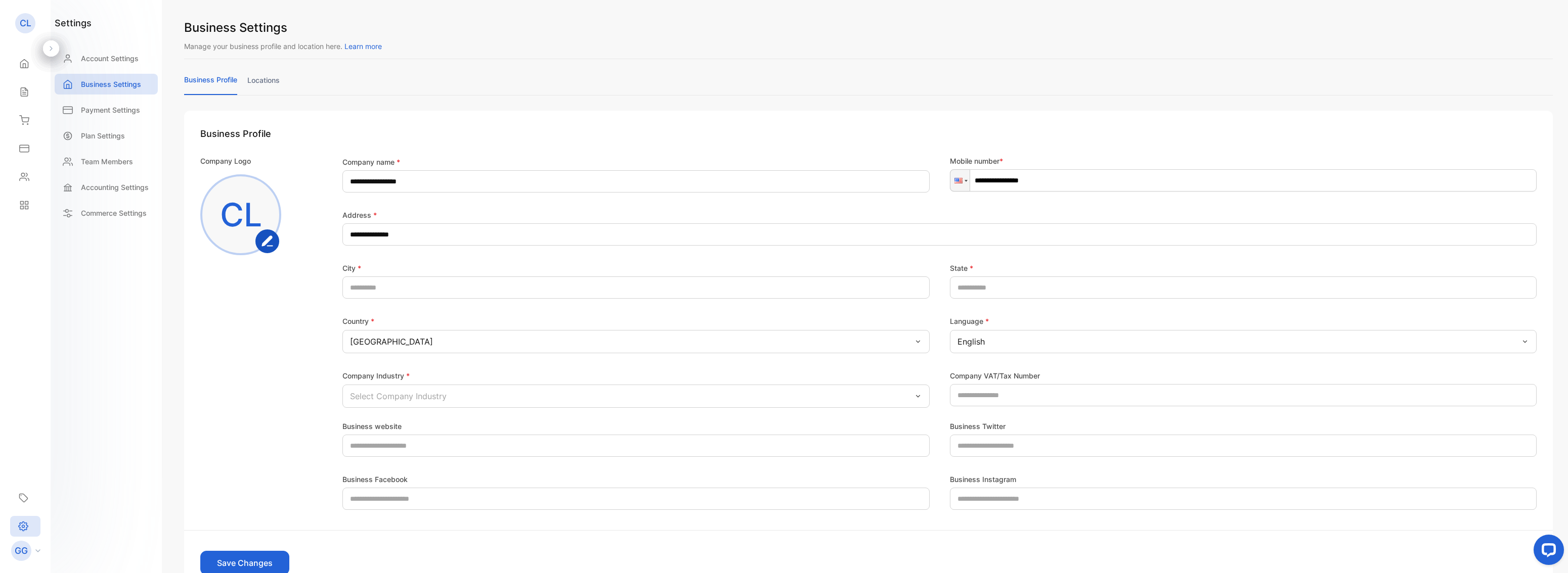
click at [35, 562] on aside "CL CG HOME DESIGN LLC Home Home Sales Sales Inventory Inventory Expenses Expens…" at bounding box center [25, 286] width 50 height 573
click at [36, 556] on div "GG" at bounding box center [28, 551] width 44 height 20
click at [24, 8] on aside "CL CG HOME DESIGN LLC Home Home Sales Sales Inventory Inventory Expenses Expens…" at bounding box center [25, 286] width 50 height 573
click at [24, 16] on p "CL" at bounding box center [25, 23] width 12 height 14
click at [27, 27] on p "CL" at bounding box center [25, 23] width 12 height 14
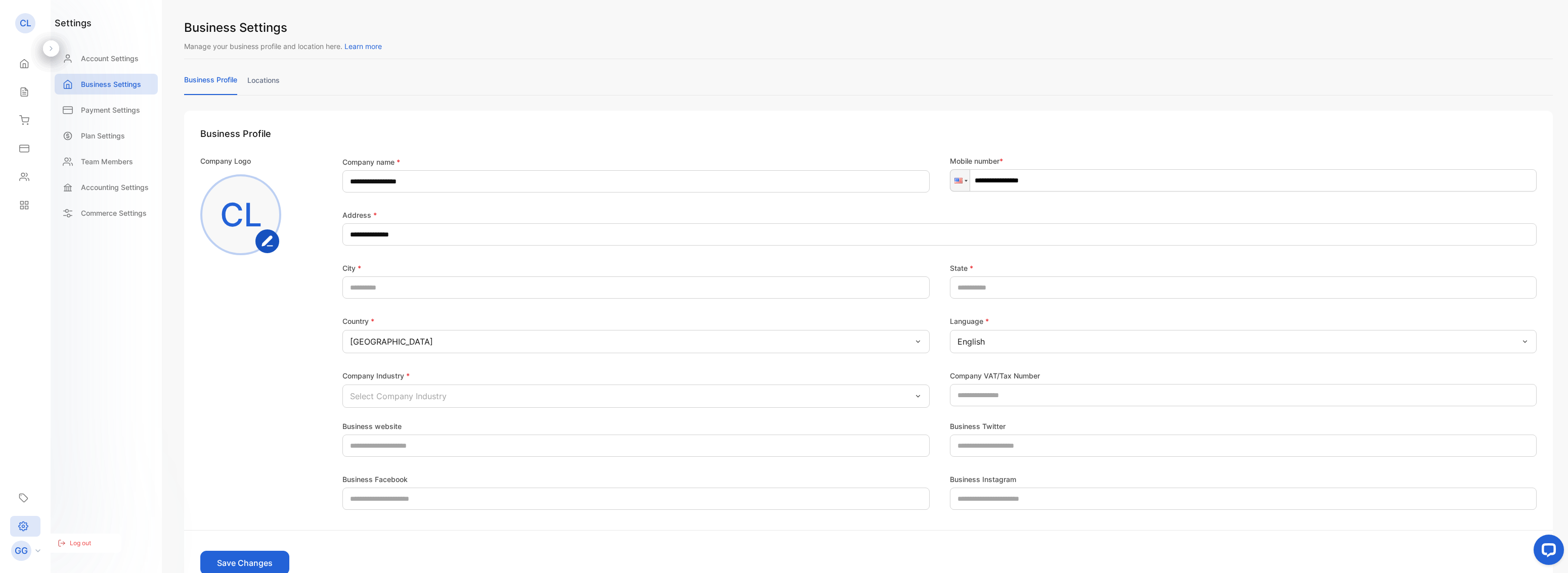
click at [1465, 57] on div "Business Settings Manage your business profile and location here. Learn more" at bounding box center [868, 39] width 1369 height 41
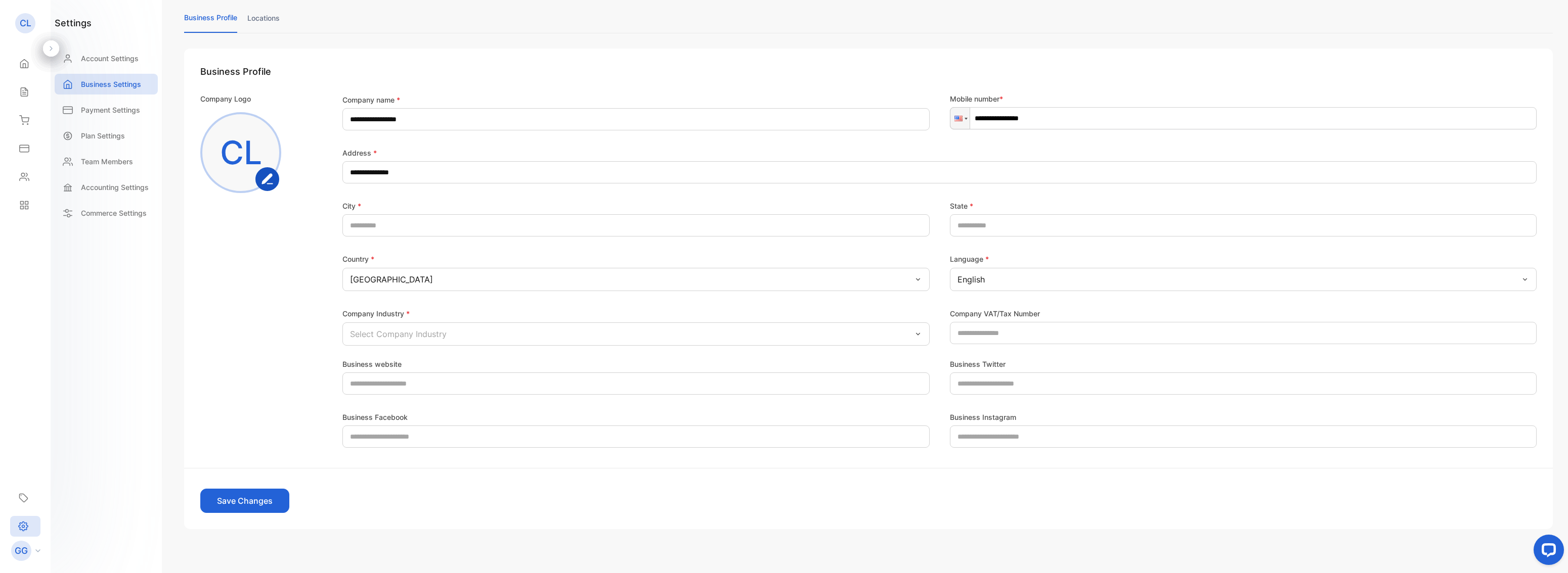
scroll to position [73, 0]
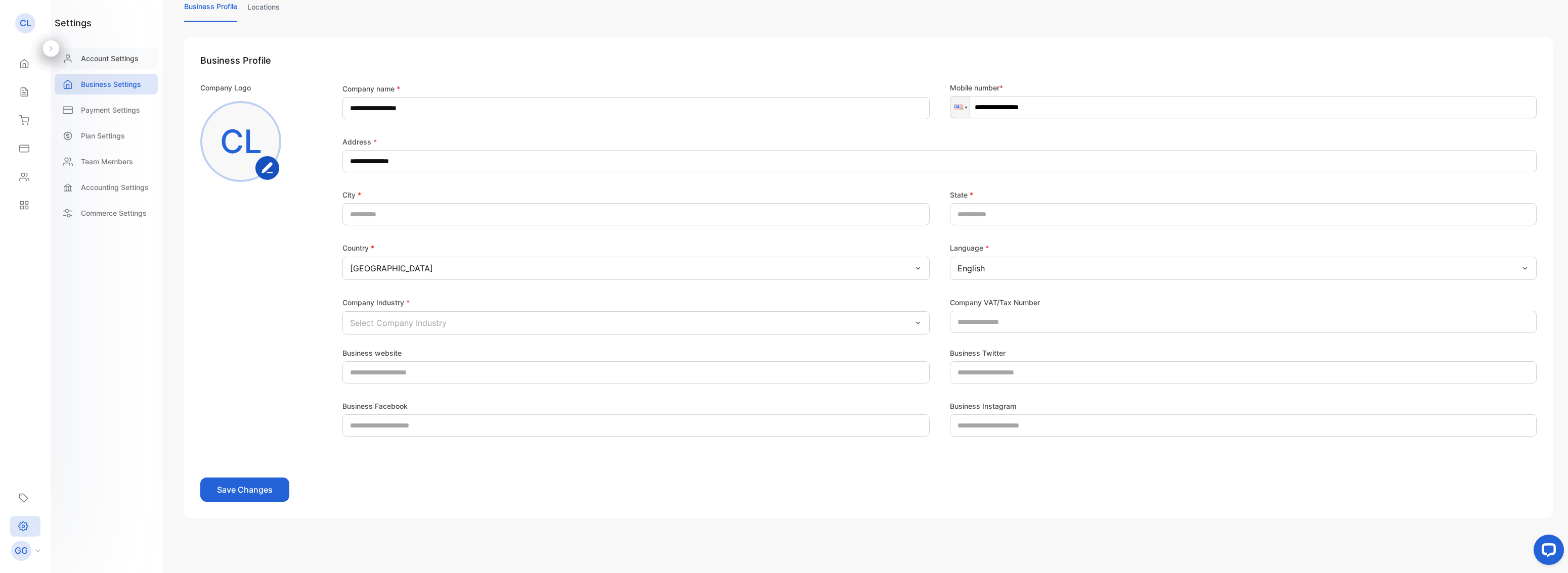
click at [79, 52] on div "Account Settings" at bounding box center [106, 58] width 103 height 20
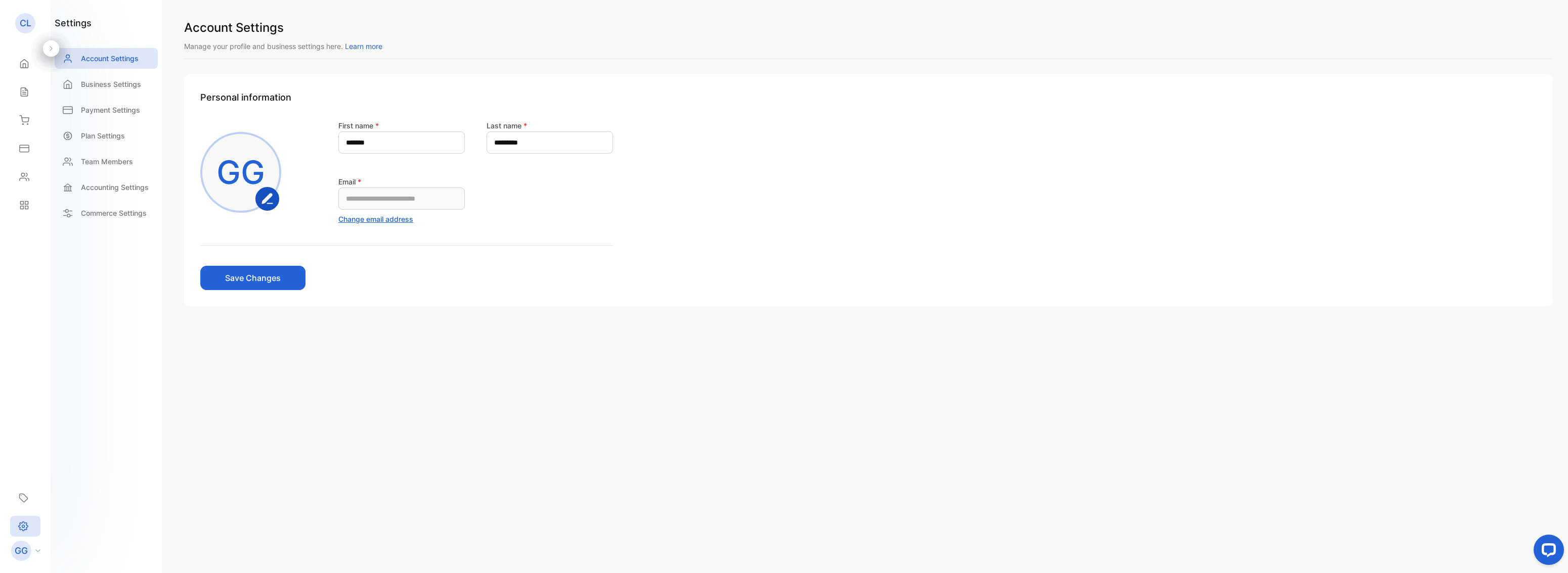
click at [19, 18] on p "CL" at bounding box center [25, 23] width 12 height 14
click at [23, 69] on div "Home" at bounding box center [25, 63] width 35 height 20
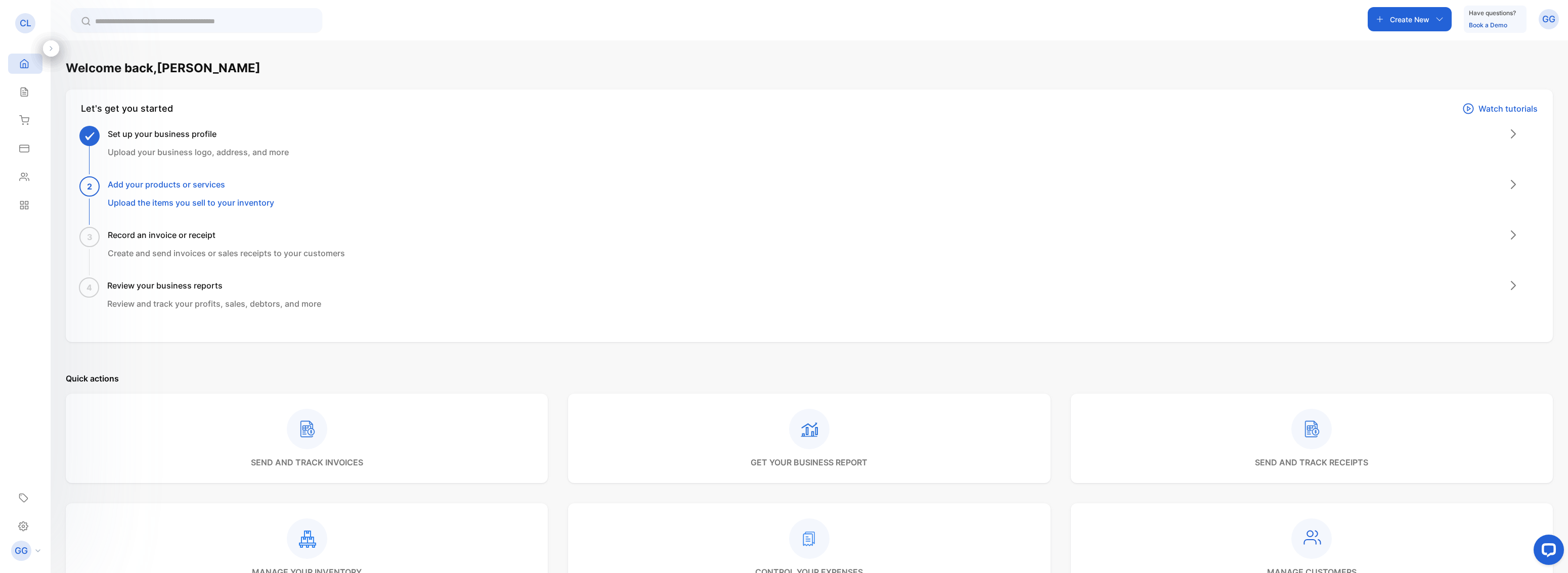
click at [1549, 13] on div "GG" at bounding box center [1548, 18] width 20 height 20
click at [1513, 53] on span "View profile" at bounding box center [1512, 50] width 44 height 11
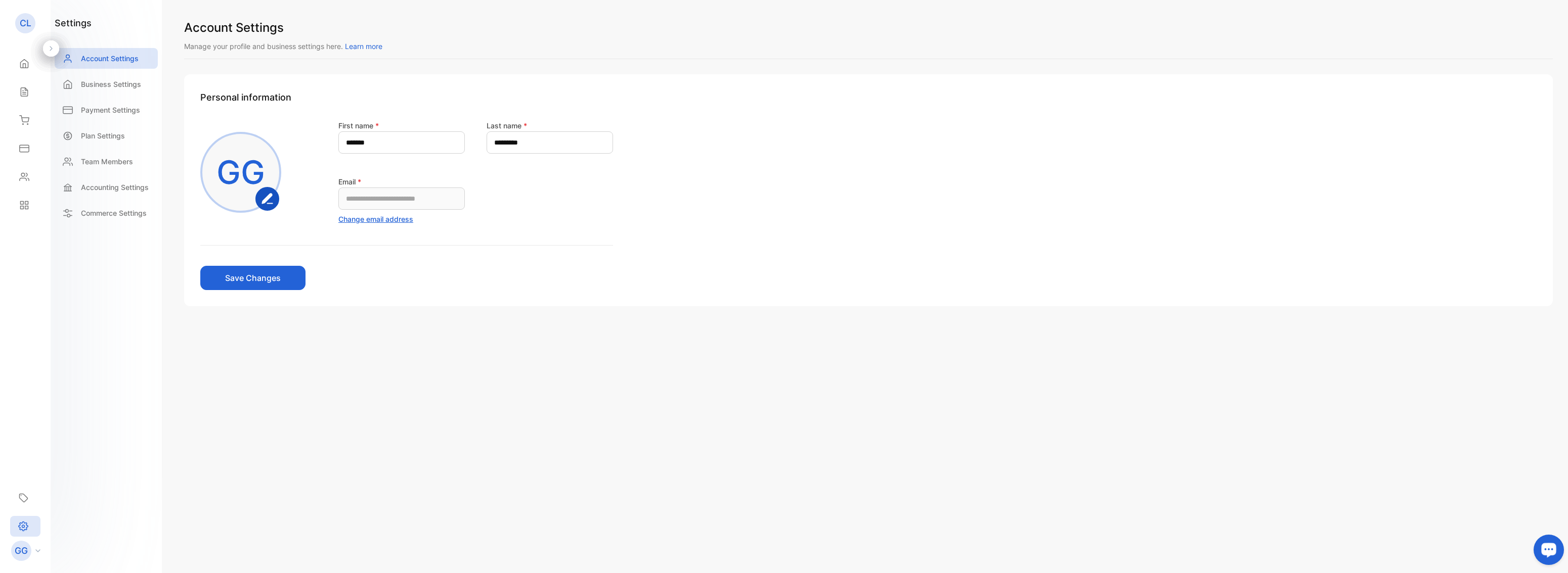
click at [1553, 551] on div "Open LiveChat chat widget" at bounding box center [1549, 550] width 17 height 17
click at [28, 527] on div "Settings" at bounding box center [24, 526] width 30 height 20
click at [28, 25] on p "CL" at bounding box center [25, 23] width 12 height 14
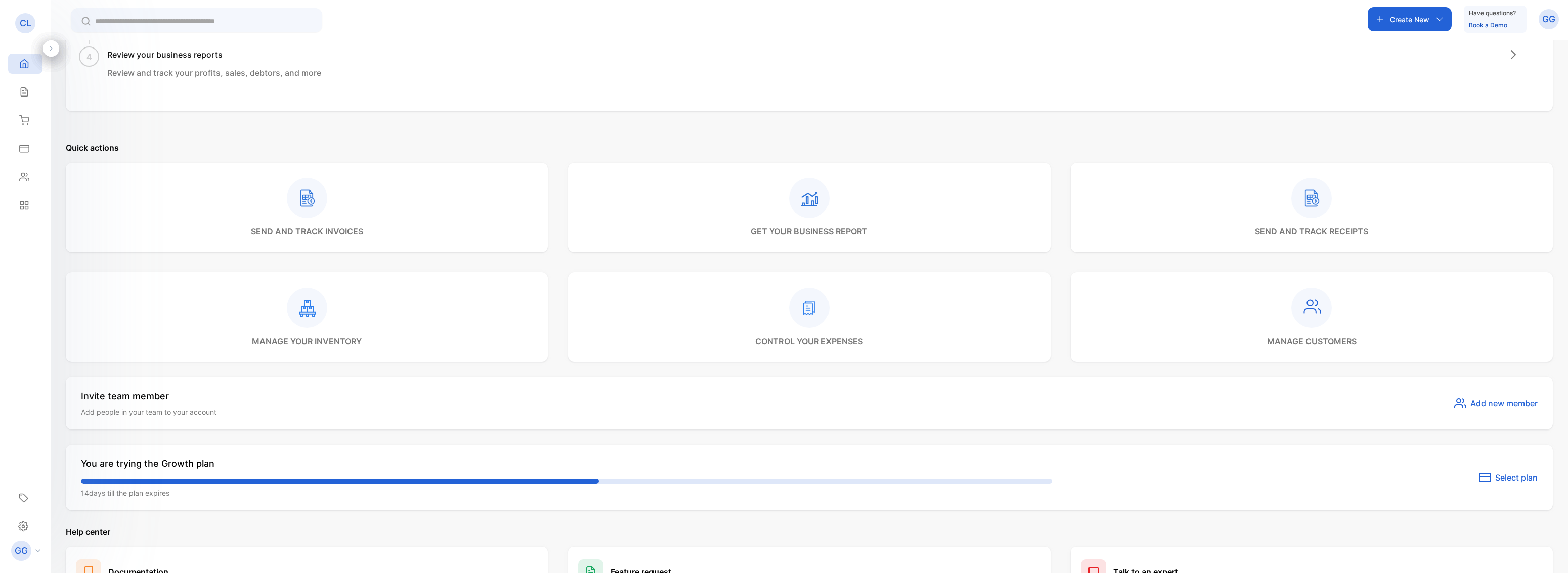
scroll to position [377, 0]
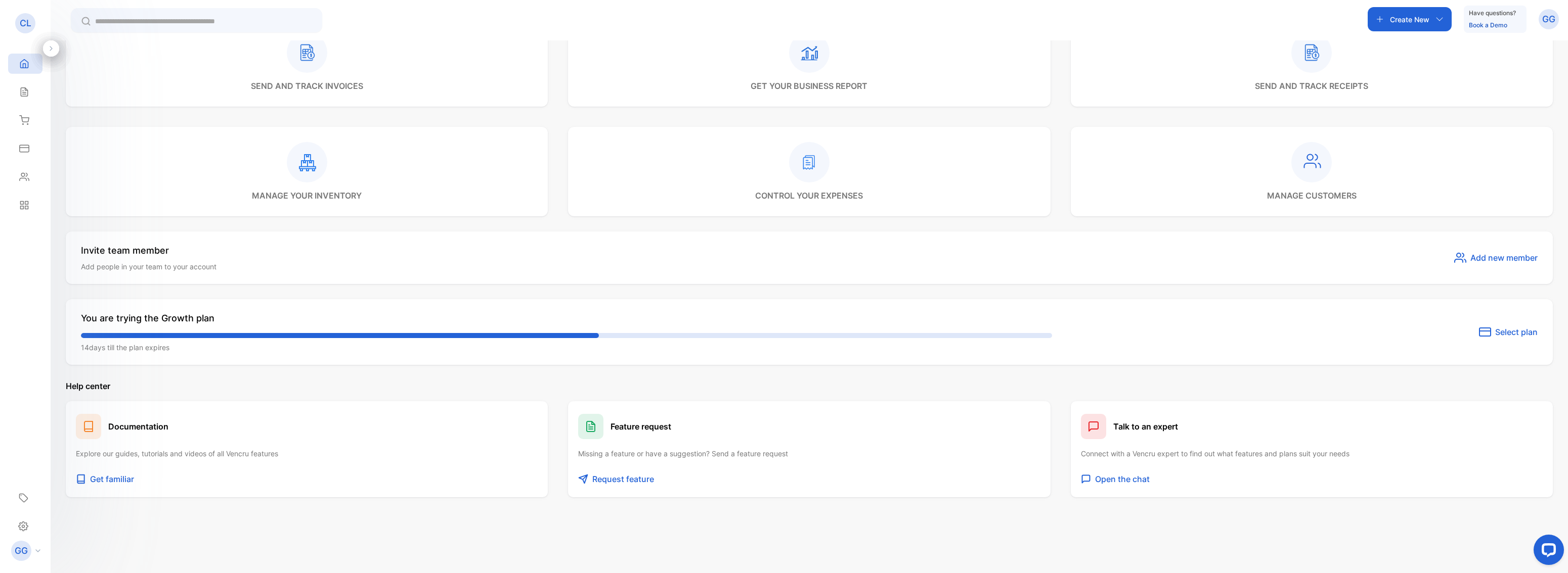
click at [1540, 16] on div "GG" at bounding box center [1548, 18] width 20 height 20
click at [1497, 79] on span "Logout" at bounding box center [1500, 82] width 28 height 11
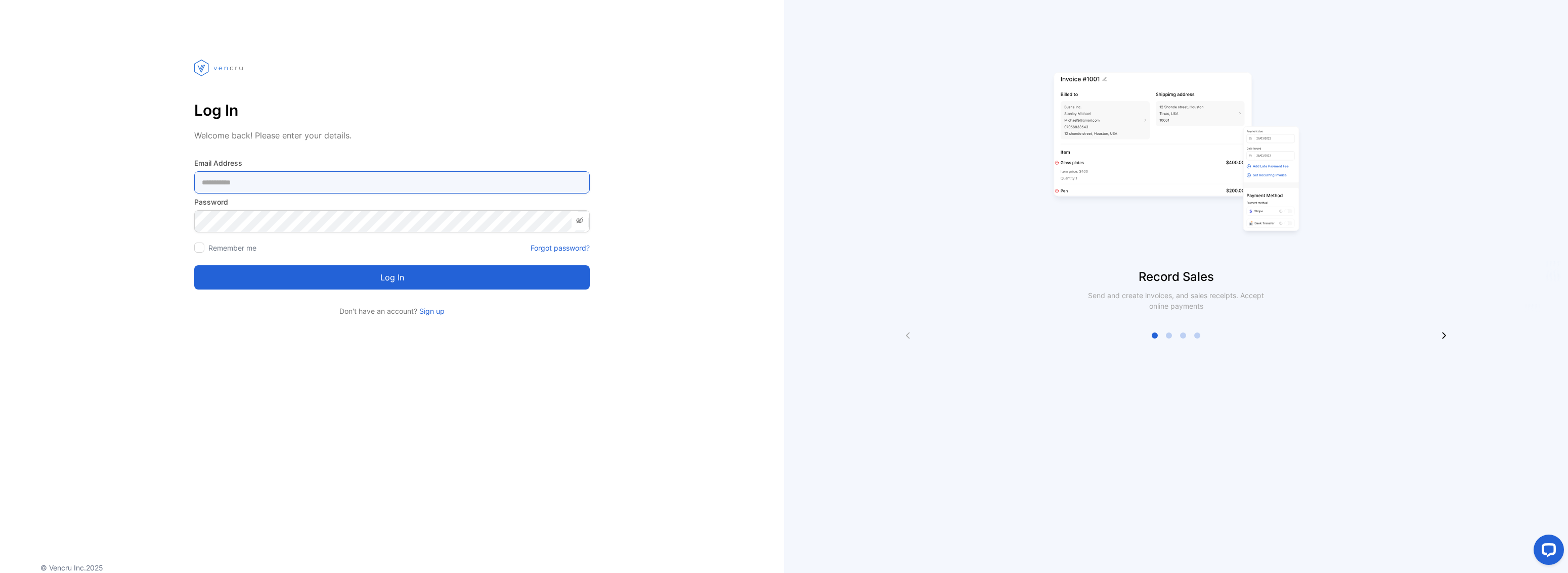
type Address-inputemail "**********"
